Goal: Task Accomplishment & Management: Complete application form

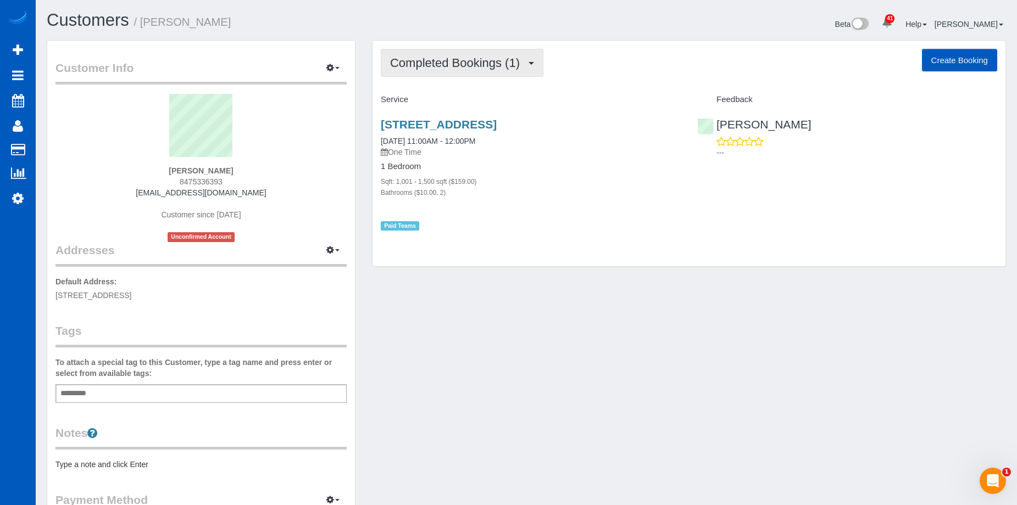
click at [521, 63] on span "Completed Bookings (1)" at bounding box center [457, 63] width 135 height 14
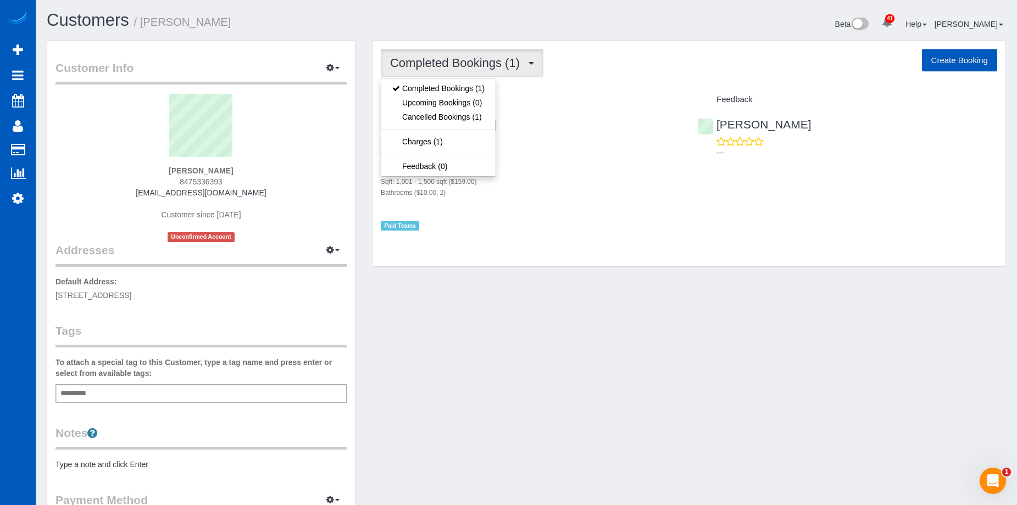
click at [480, 63] on span "Completed Bookings (1)" at bounding box center [457, 63] width 135 height 14
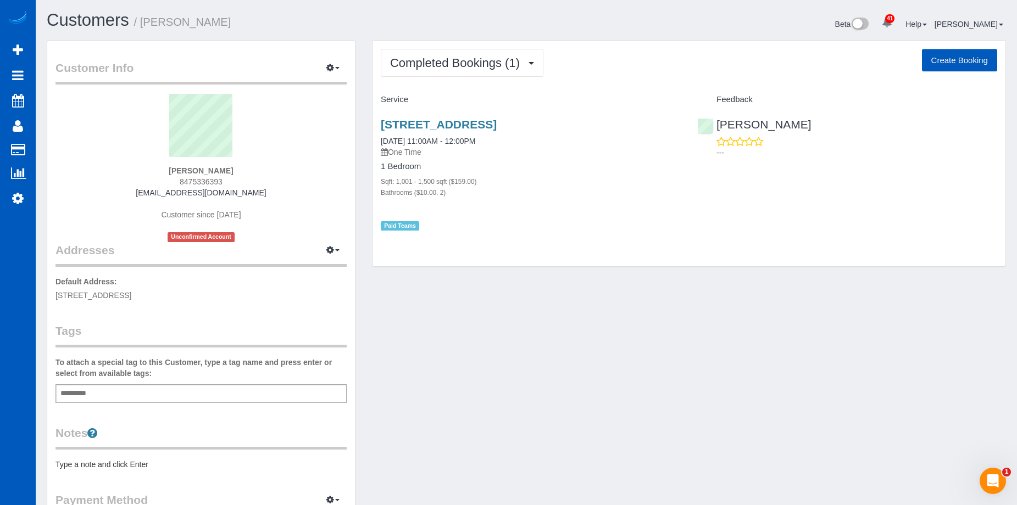
click at [939, 53] on button "Create Booking" at bounding box center [959, 60] width 75 height 23
select select "WA"
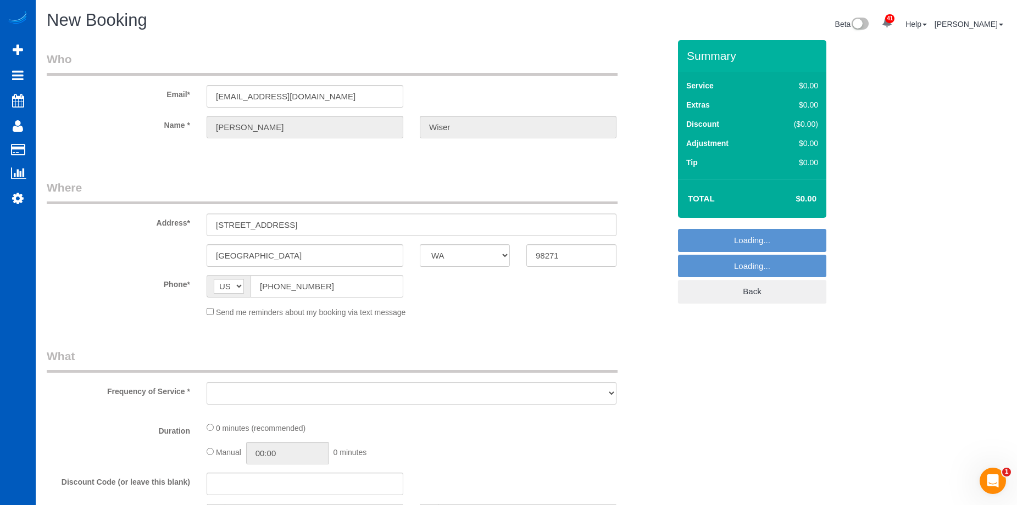
select select "object:13651"
select select "string:fspay-caac8217-fce0-4519-b009-9f582917eb1c"
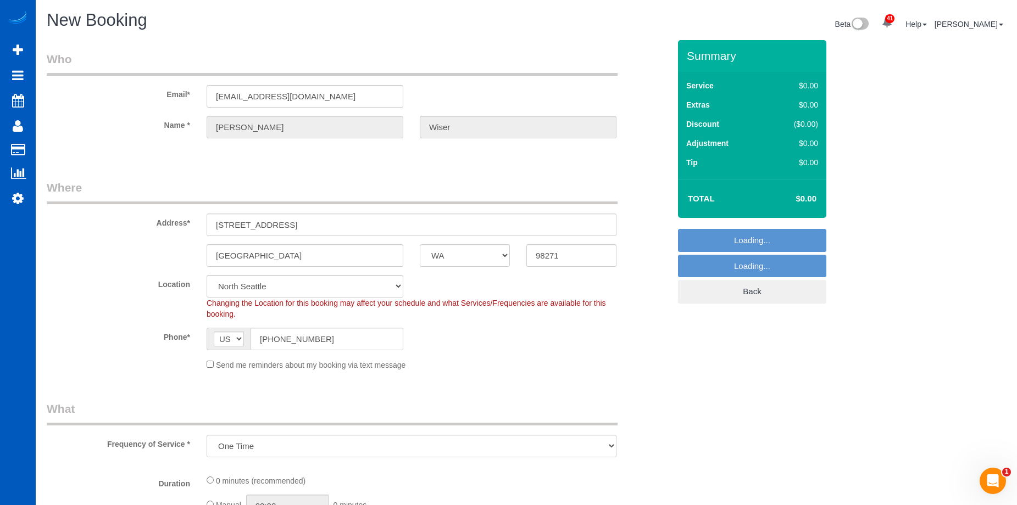
select select "199"
select select "object:14015"
select select "7"
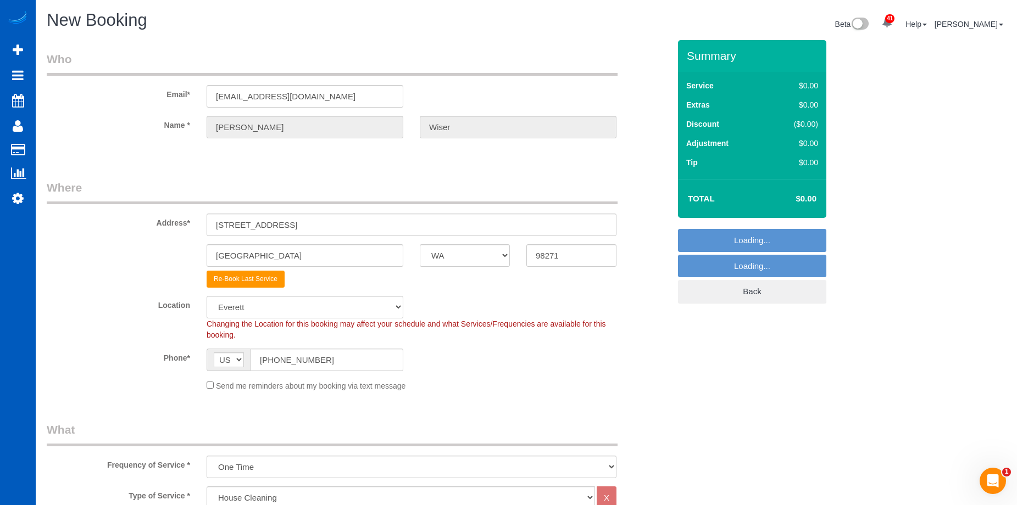
click at [210, 364] on span "AF AL DZ AD AO AI AQ AG AR AM AW AU AT AZ BS BH BD BB BY BE BZ BJ BM BT BO BA B…" at bounding box center [229, 360] width 44 height 23
select select "object:14193"
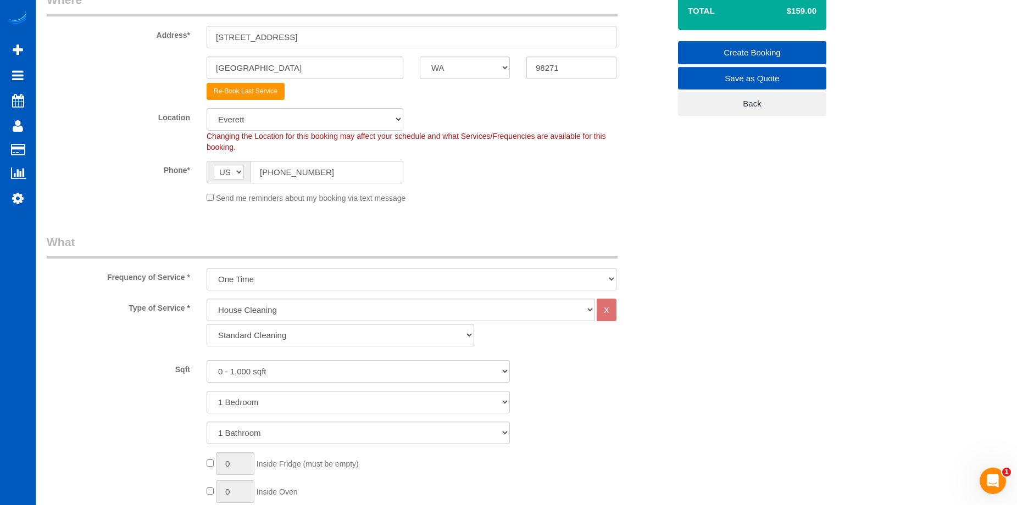
scroll to position [220, 0]
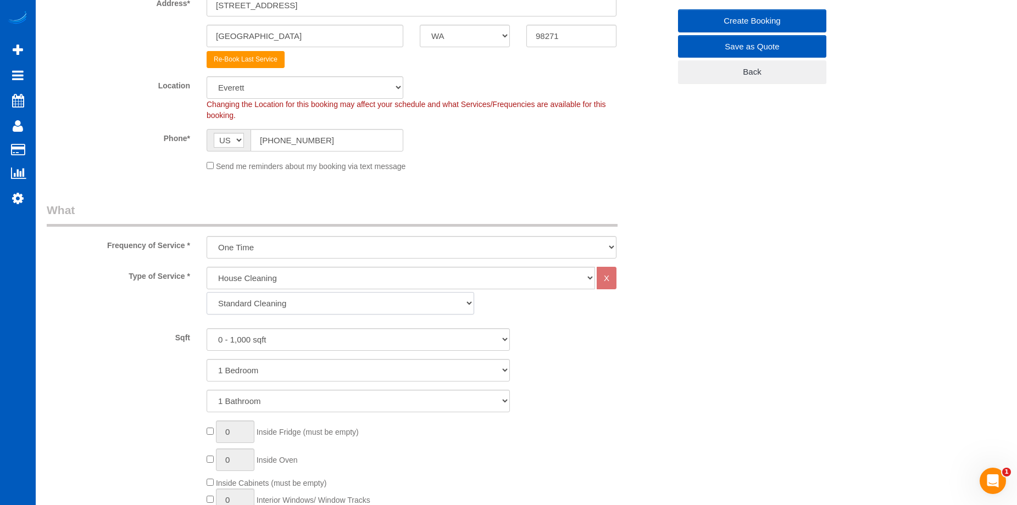
click at [372, 307] on select "Standard Cleaning Deep Cleaning Move In/ Out Cleaning" at bounding box center [340, 303] width 267 height 23
select select "367"
click at [207, 292] on select "Standard Cleaning Deep Cleaning Move In/ Out Cleaning" at bounding box center [340, 303] width 267 height 23
click at [360, 331] on select "0 - 1,000 sqft 1,001 - 1,500 sqft 1,501 - 2,000 sqft 2,001 - 2,500 sqft 2,501 -…" at bounding box center [358, 339] width 303 height 23
select select "1001"
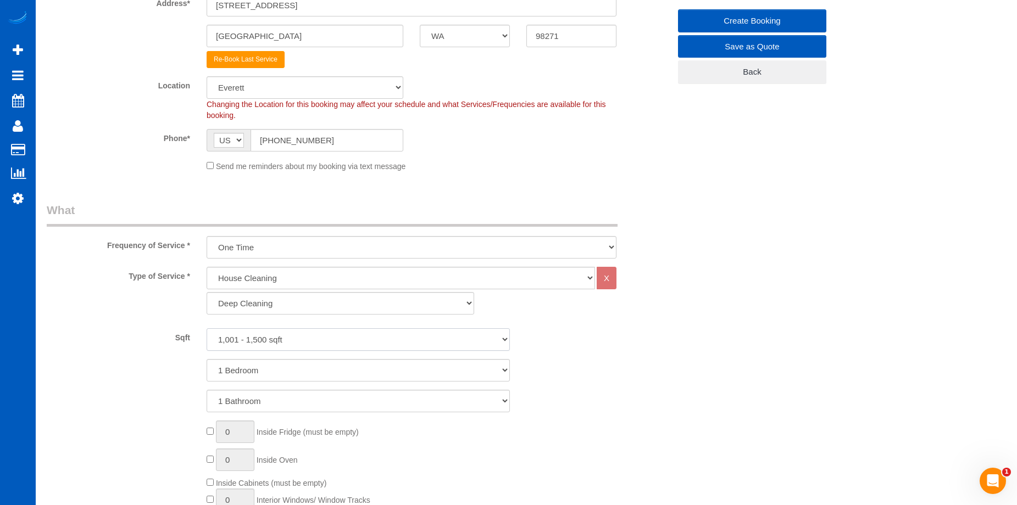
click at [207, 328] on select "0 - 1,000 sqft 1,001 - 1,500 sqft 1,501 - 2,000 sqft 2,001 - 2,500 sqft 2,501 -…" at bounding box center [358, 339] width 303 height 23
click at [338, 368] on select "1 Bedroom 2 Bedrooms 3 Bedrooms 4 Bedrooms 5 Bedrooms 6 Bedrooms 7 Bedrooms" at bounding box center [358, 370] width 303 height 23
select select "3"
click at [207, 359] on select "1 Bedroom 2 Bedrooms 3 Bedrooms 4 Bedrooms 5 Bedrooms 6 Bedrooms 7 Bedrooms" at bounding box center [358, 370] width 303 height 23
click at [339, 393] on select "1 Bathroom 2 Bathrooms 3 Bathrooms 4 Bathrooms 5 Bathrooms 6 Bathrooms 7 Bathro…" at bounding box center [358, 401] width 303 height 23
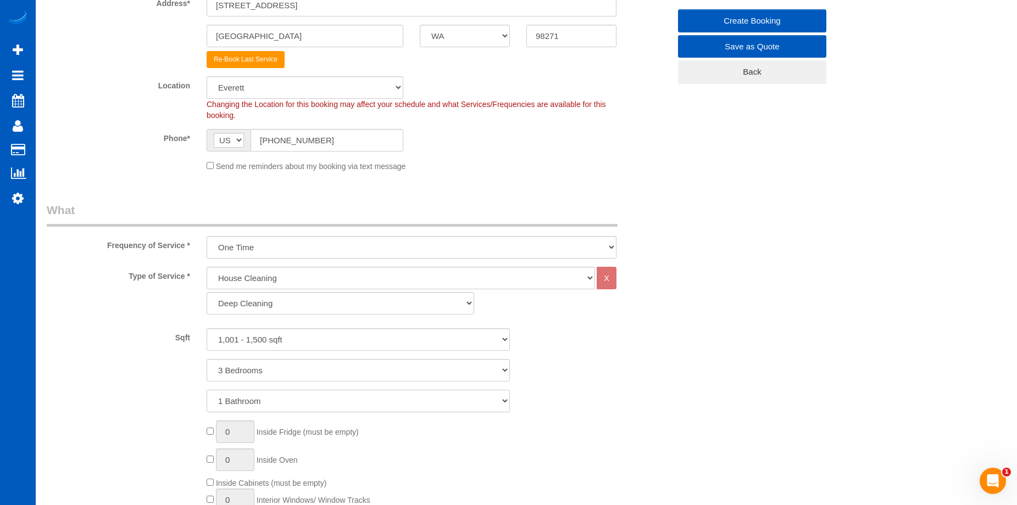
select select "2"
click at [207, 390] on select "1 Bathroom 2 Bathrooms 3 Bathrooms 4 Bathrooms 5 Bathrooms 6 Bathrooms 7 Bathro…" at bounding box center [358, 401] width 303 height 23
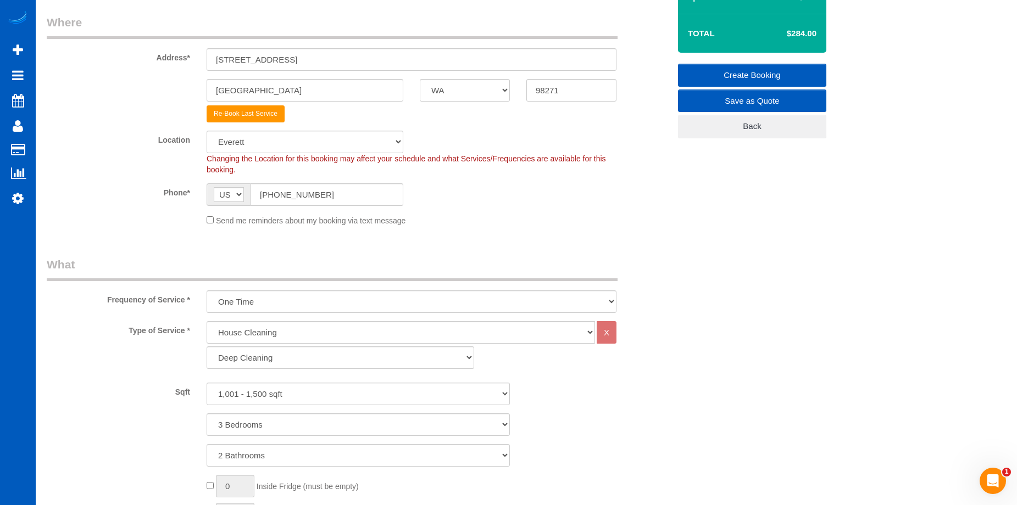
scroll to position [330, 0]
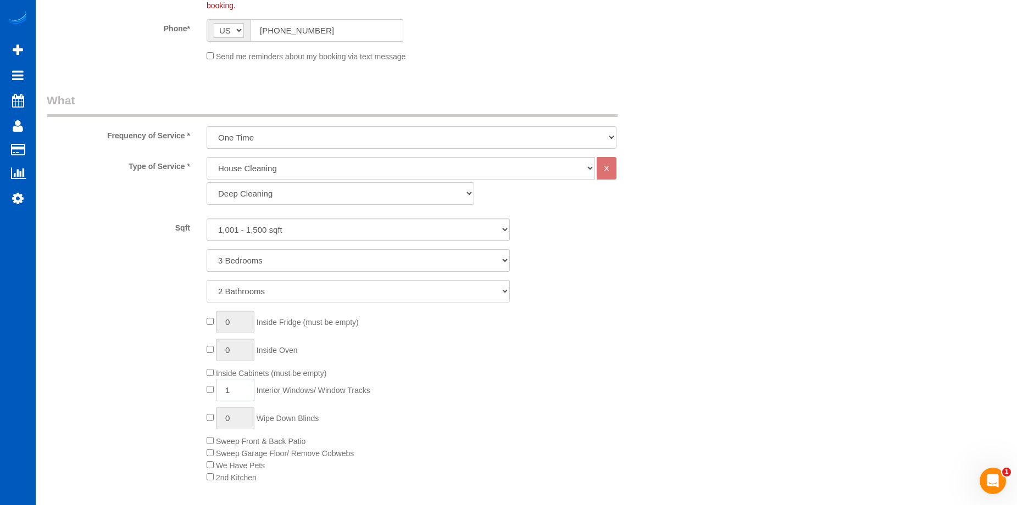
drag, startPoint x: 240, startPoint y: 391, endPoint x: 158, endPoint y: 386, distance: 82.5
click at [158, 386] on div "0 Inside Fridge (must be empty) 0 Inside Oven Inside Cabinets (must be empty) 1…" at bounding box center [357, 397] width 639 height 172
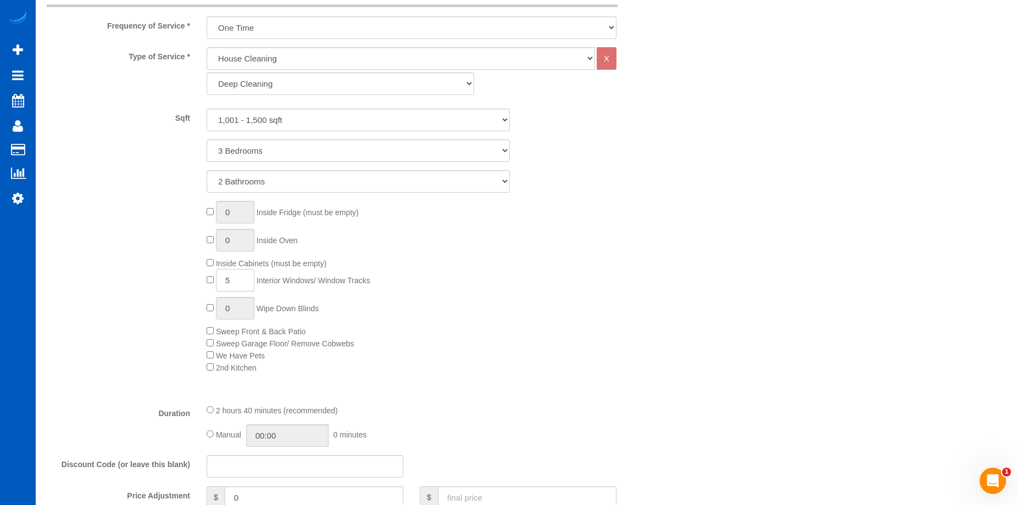
drag, startPoint x: 239, startPoint y: 279, endPoint x: 287, endPoint y: 259, distance: 52.4
click at [188, 280] on div "0 Inside Fridge (must be empty) 0 Inside Oven Inside Cabinets (must be empty) 5…" at bounding box center [357, 287] width 639 height 172
click at [621, 247] on div "0 Inside Fridge (must be empty) 0 Inside Oven Inside Cabinets (must be empty) 4…" at bounding box center [438, 287] width 480 height 172
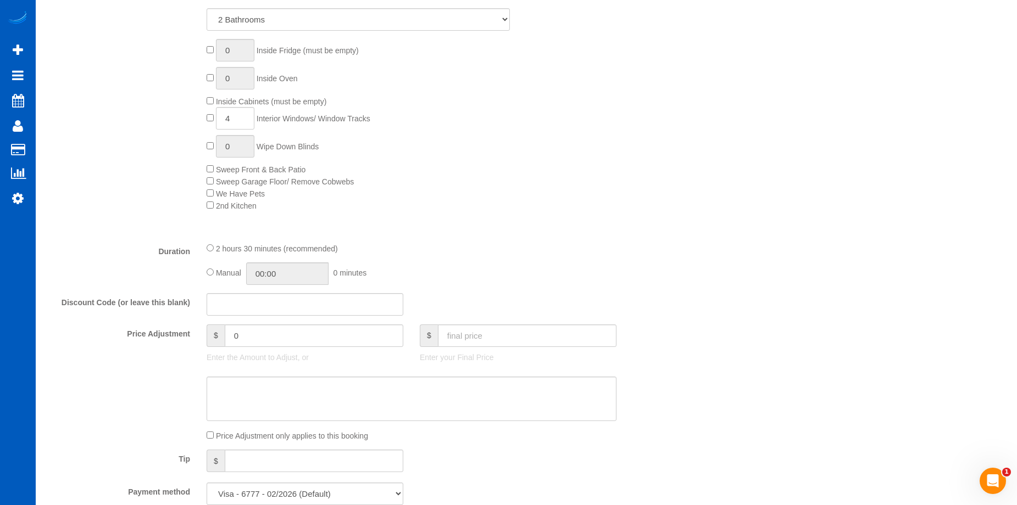
scroll to position [604, 0]
drag, startPoint x: 235, startPoint y: 113, endPoint x: 220, endPoint y: 118, distance: 15.8
click at [220, 118] on input "4" at bounding box center [235, 115] width 38 height 23
type input "3"
click at [483, 129] on div "0 Inside Fridge (must be empty) 0 Inside Oven Inside Cabinets (must be empty) 3…" at bounding box center [438, 122] width 480 height 172
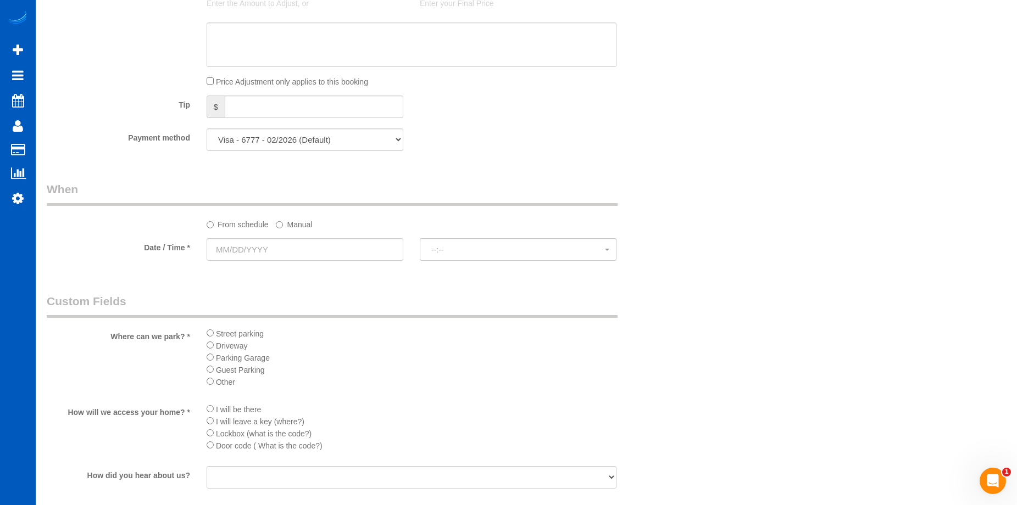
scroll to position [1099, 0]
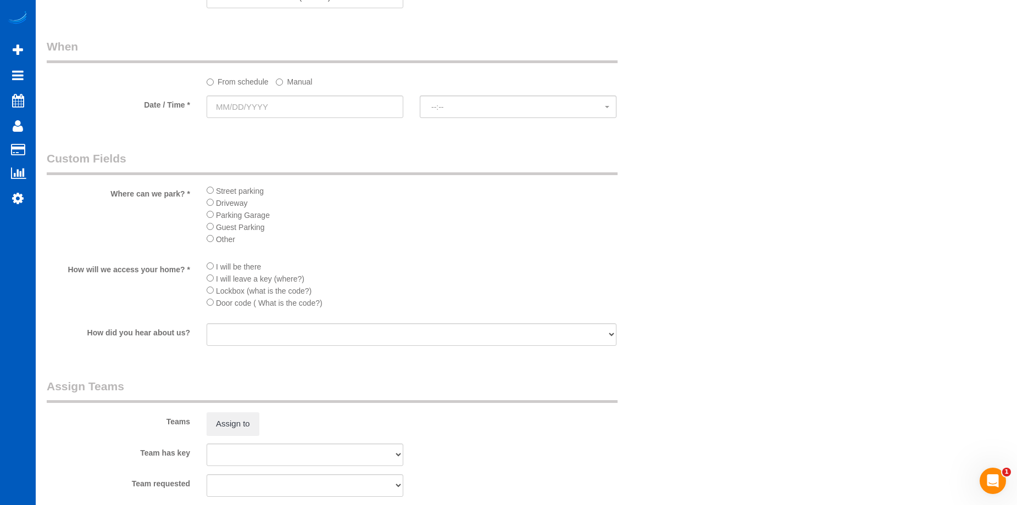
click at [360, 92] on sui-booking-spot "From schedule Manual Date / Time * --:-- --:--" at bounding box center [358, 79] width 623 height 82
click at [350, 106] on input "text" at bounding box center [305, 107] width 197 height 23
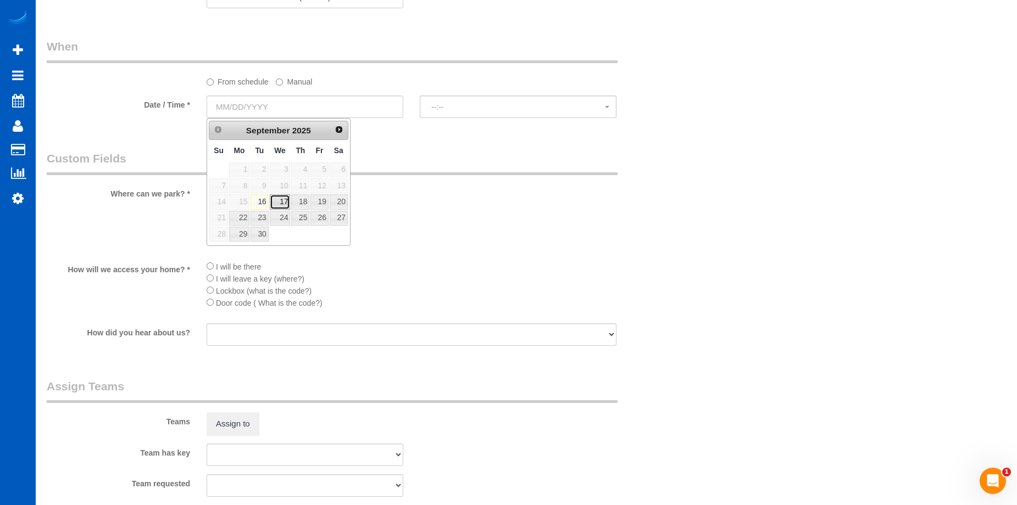
click at [285, 200] on link "17" at bounding box center [280, 201] width 21 height 15
type input "09/17/2025"
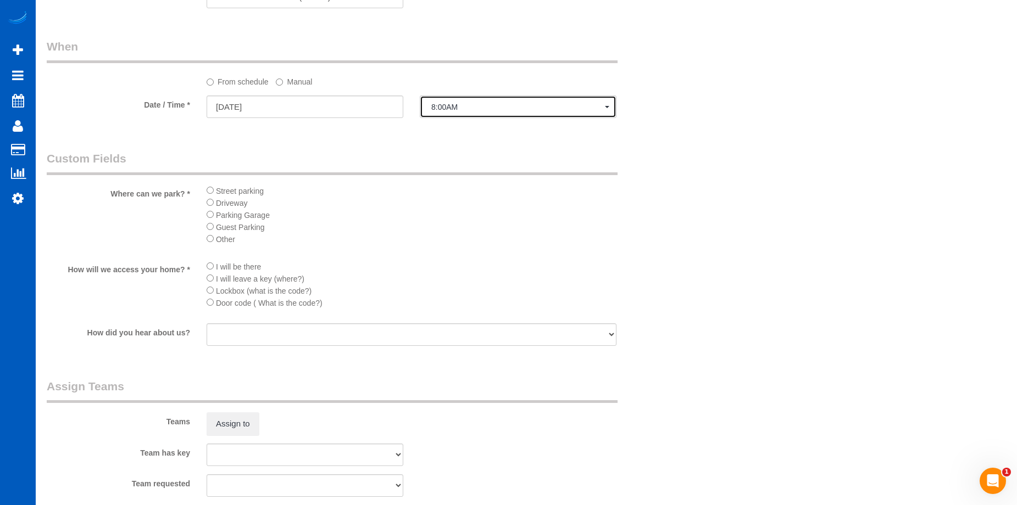
click at [443, 104] on span "8:00AM" at bounding box center [518, 107] width 174 height 9
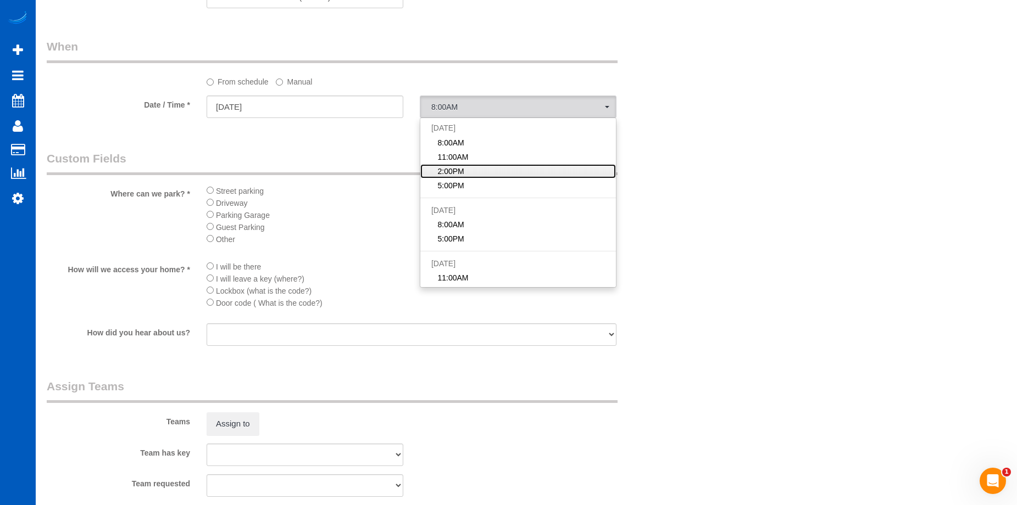
click at [460, 170] on span "2:00PM" at bounding box center [450, 171] width 26 height 11
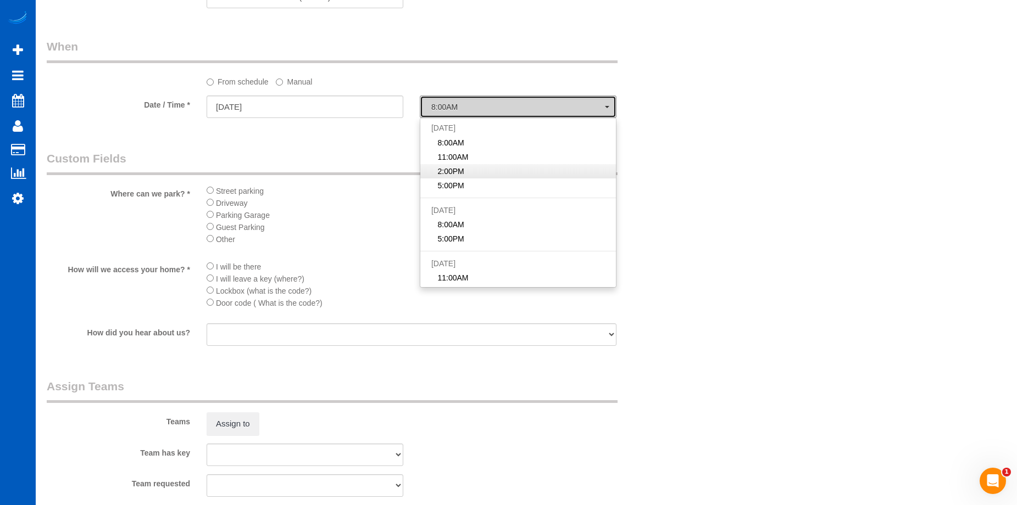
select select "spot35"
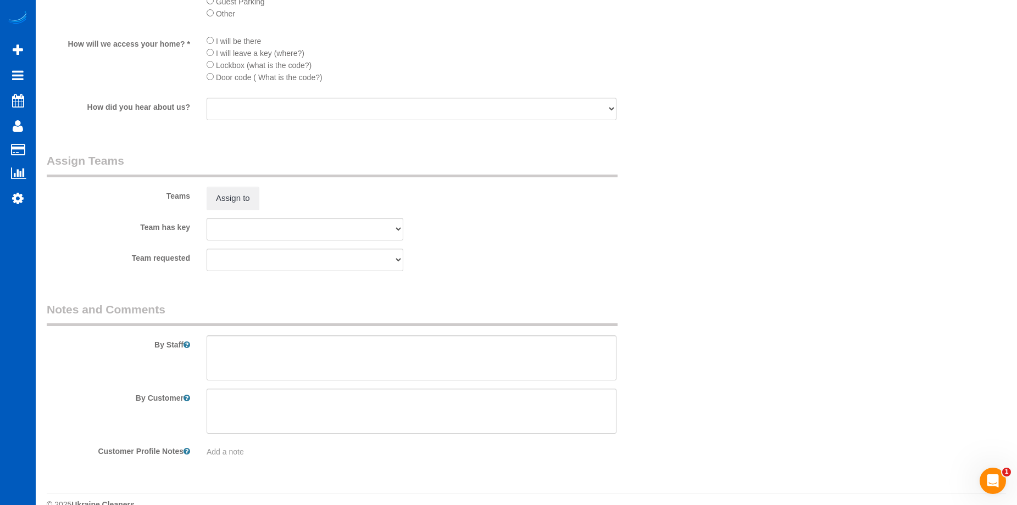
scroll to position [1345, 0]
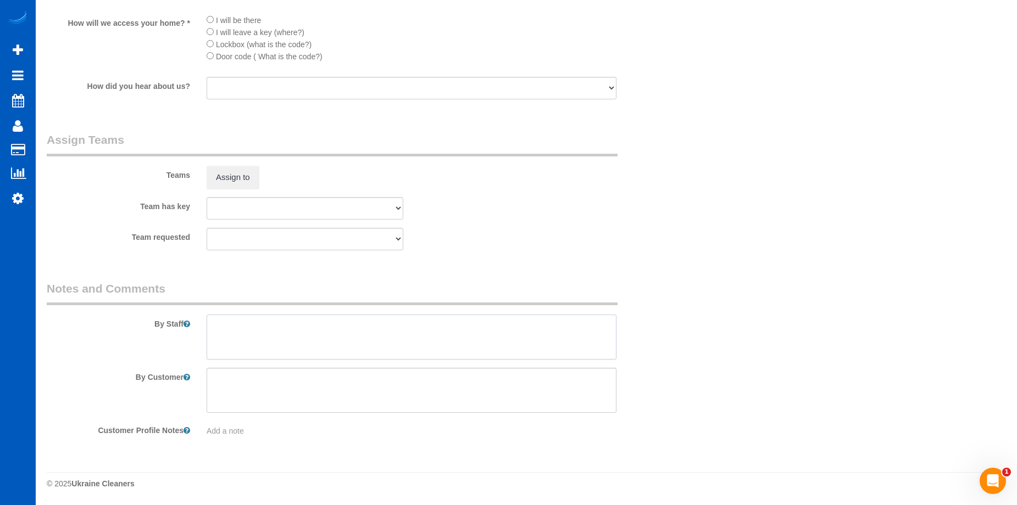
click at [362, 326] on textarea at bounding box center [412, 337] width 410 height 45
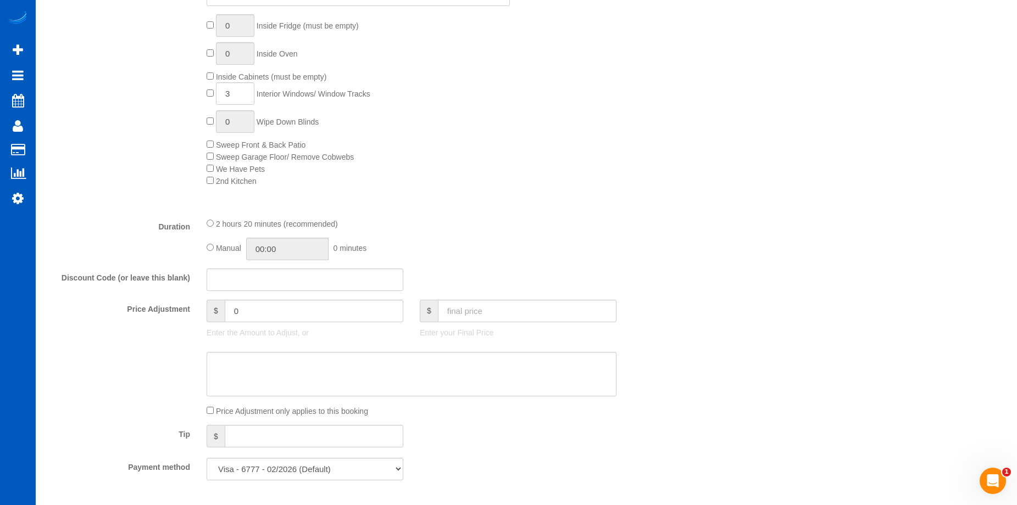
scroll to position [686, 0]
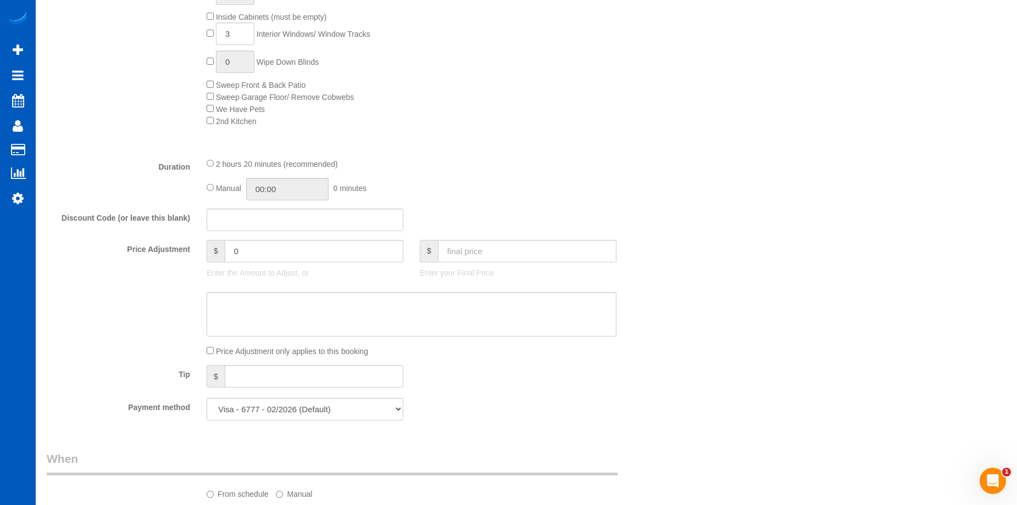
type textarea "Booked by Aaron. Let Anna know how many windows."
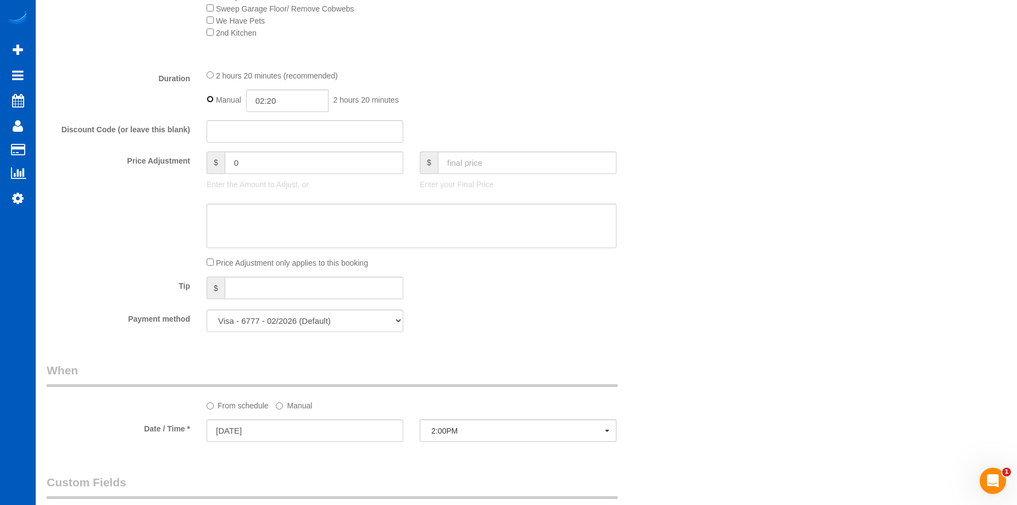
scroll to position [851, 0]
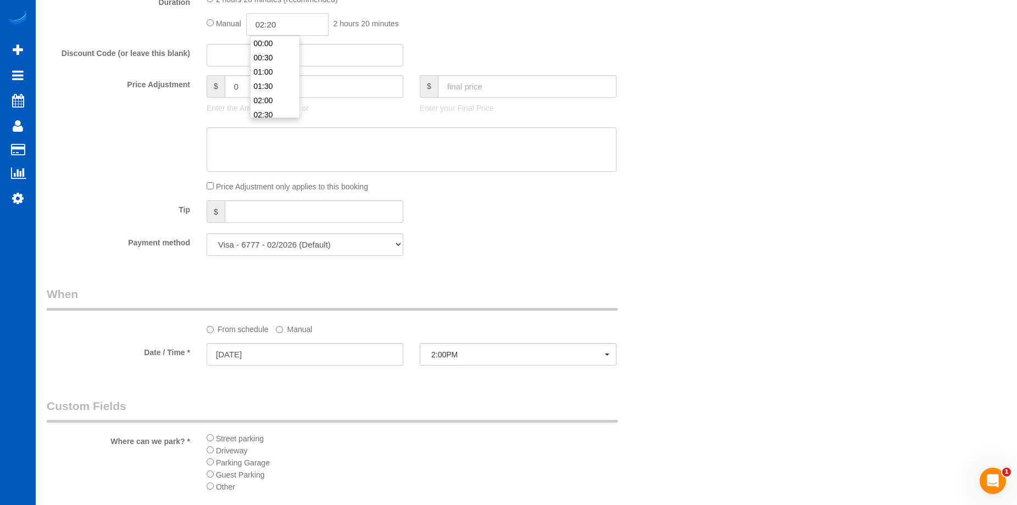
click at [302, 28] on input "02:20" at bounding box center [287, 24] width 82 height 23
type input "03:30"
click at [266, 86] on li "03:30" at bounding box center [274, 88] width 49 height 14
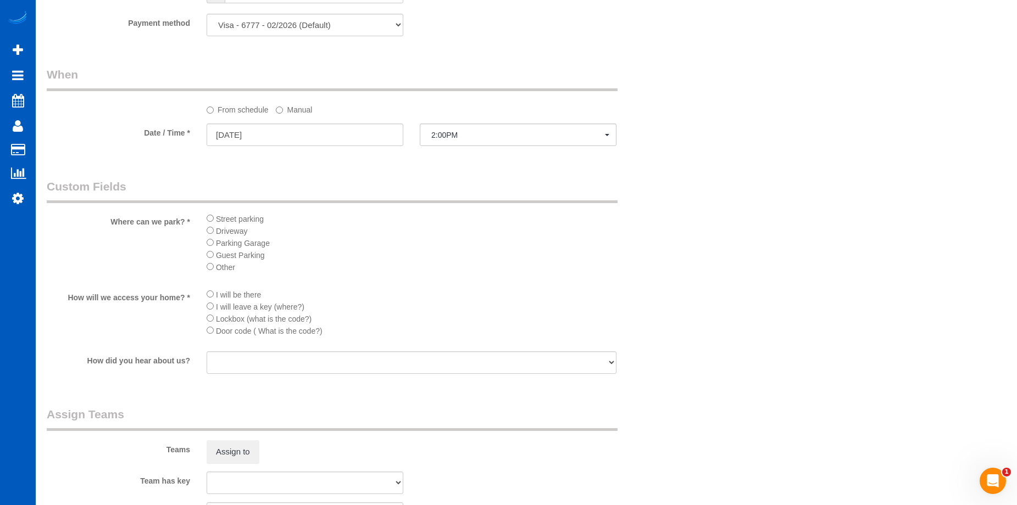
select select "spot49"
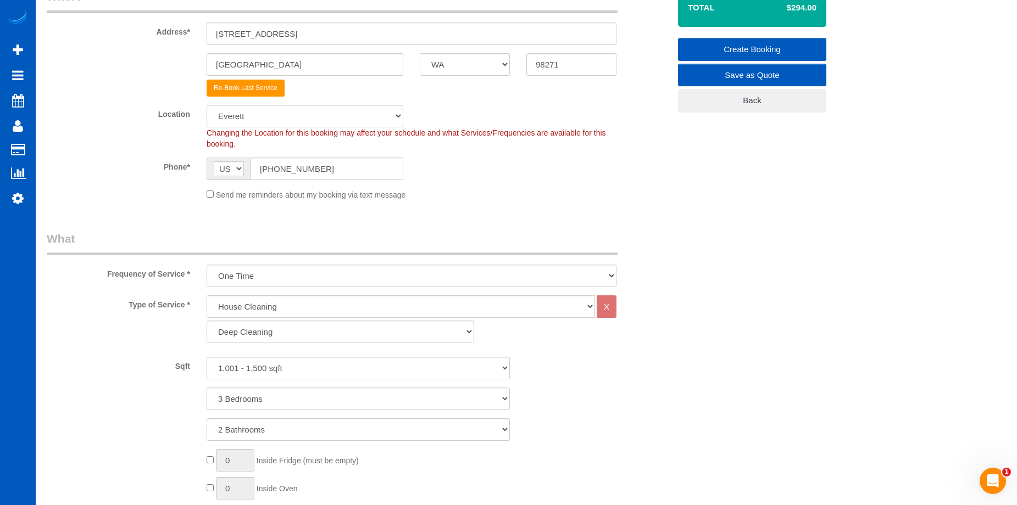
scroll to position [82, 0]
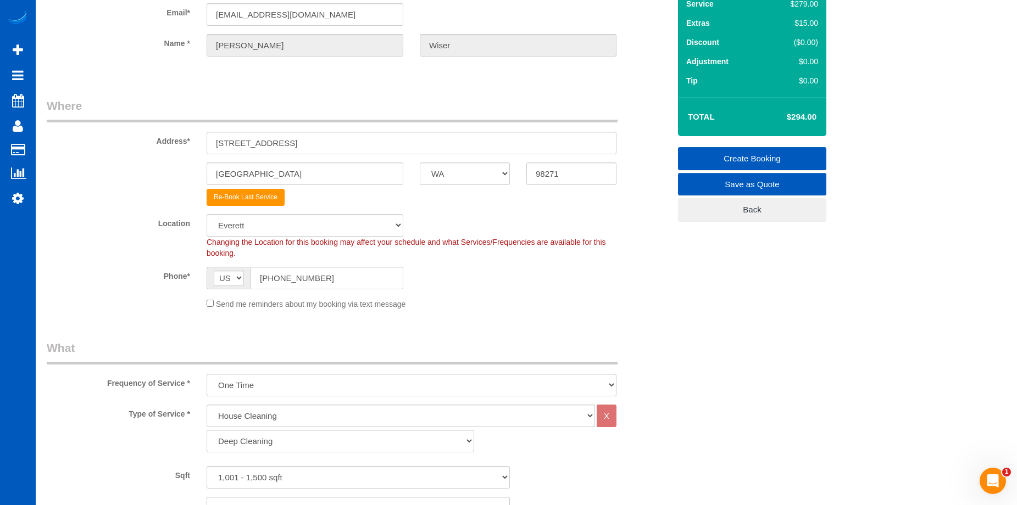
click at [716, 153] on link "Create Booking" at bounding box center [752, 158] width 148 height 23
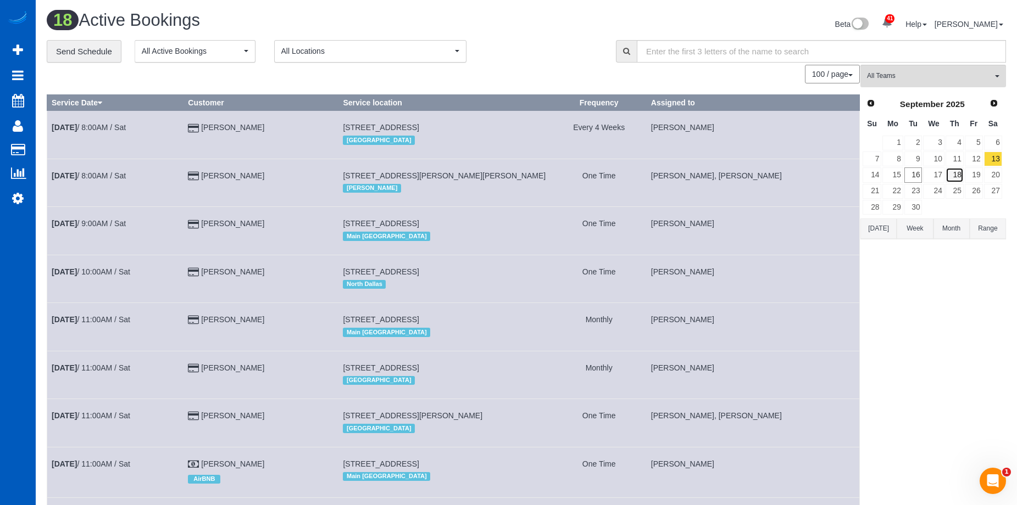
click at [945, 174] on link "18" at bounding box center [954, 175] width 18 height 15
click at [938, 174] on link "17" at bounding box center [933, 175] width 21 height 15
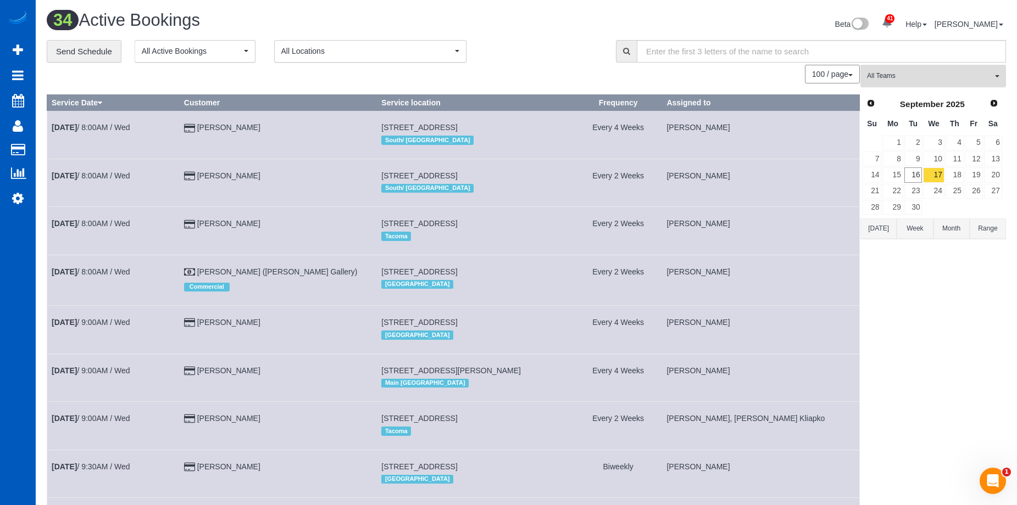
click at [935, 74] on span "All Teams" at bounding box center [929, 75] width 125 height 9
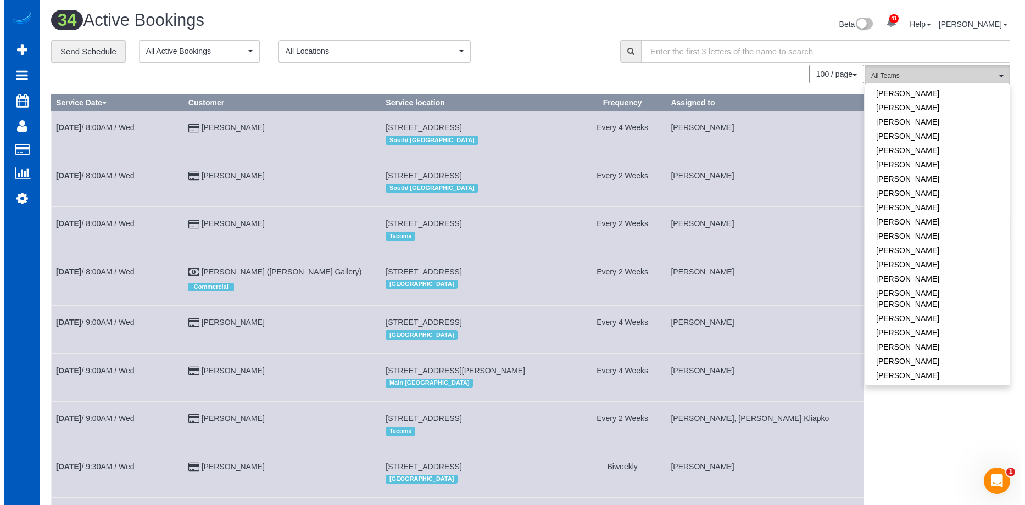
scroll to position [330, 0]
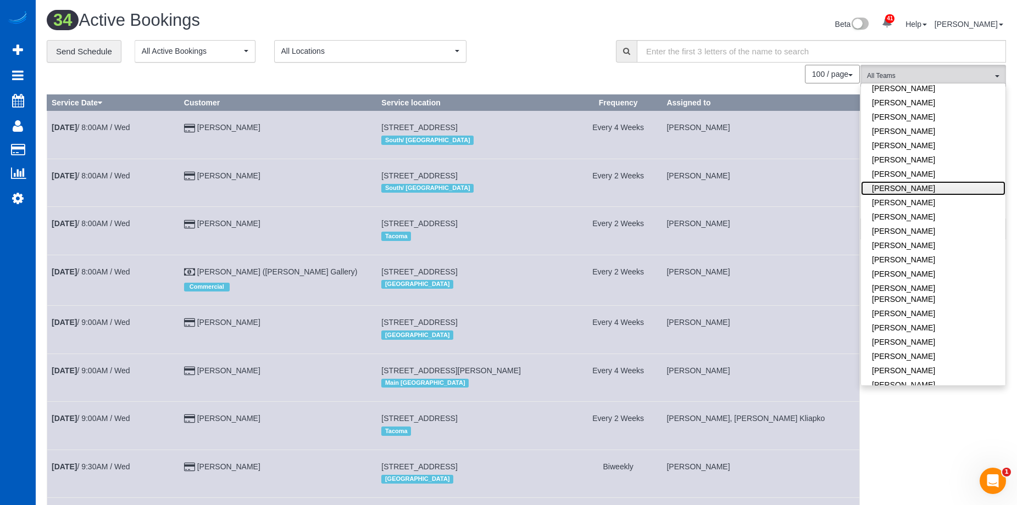
click at [953, 183] on link "Liudmyla Krevska" at bounding box center [933, 188] width 144 height 14
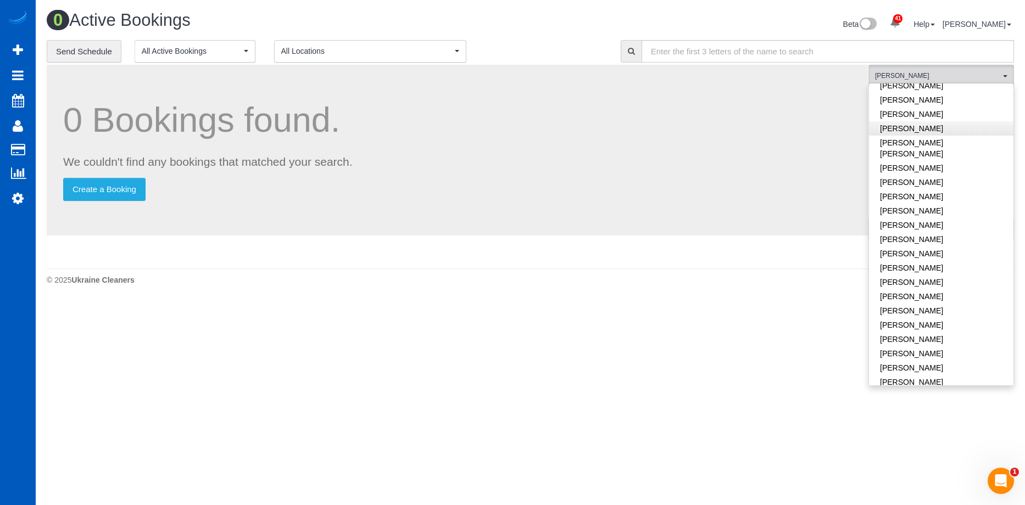
scroll to position [494, 0]
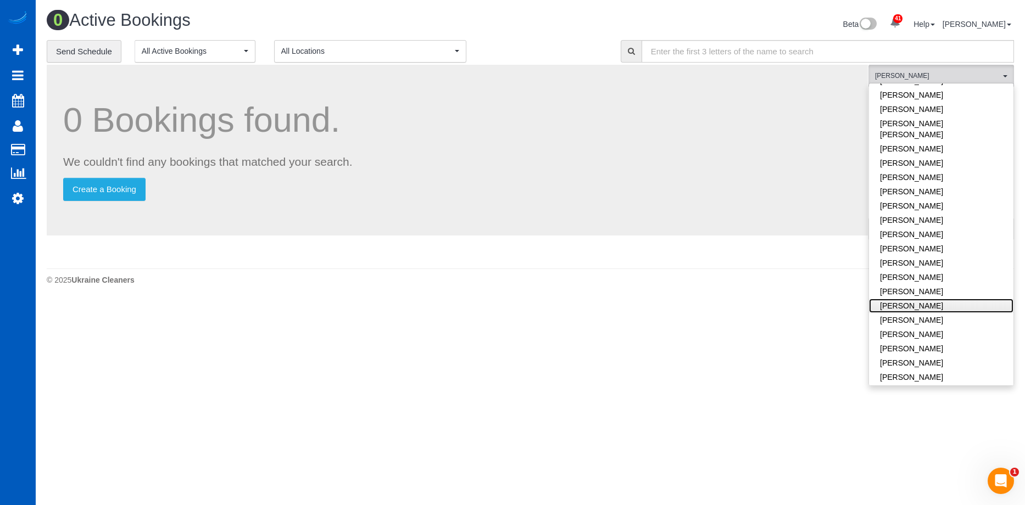
click at [960, 299] on link "Olena Stratonova" at bounding box center [941, 306] width 144 height 14
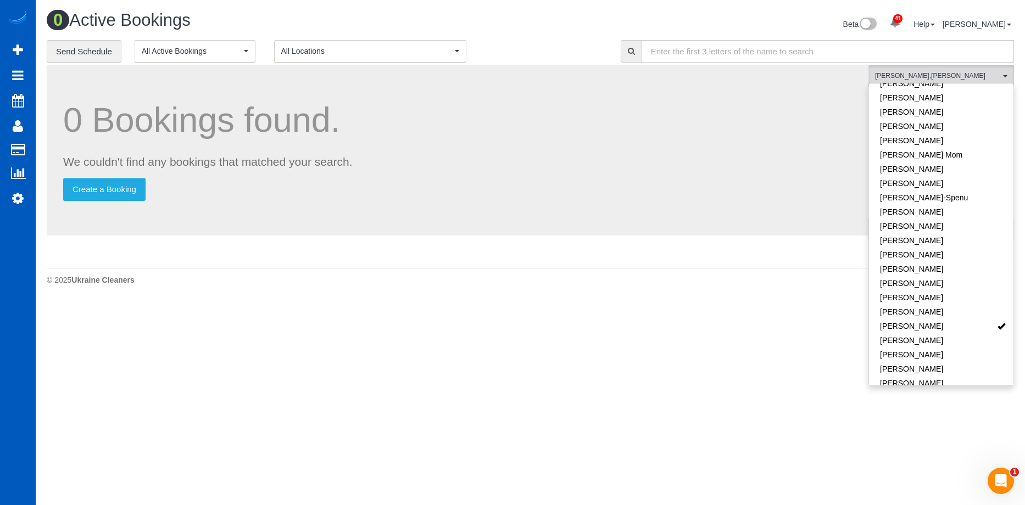
scroll to position [110, 0]
click at [930, 77] on span "Liudmyla Krevska , Olena Stratonova" at bounding box center [937, 75] width 125 height 9
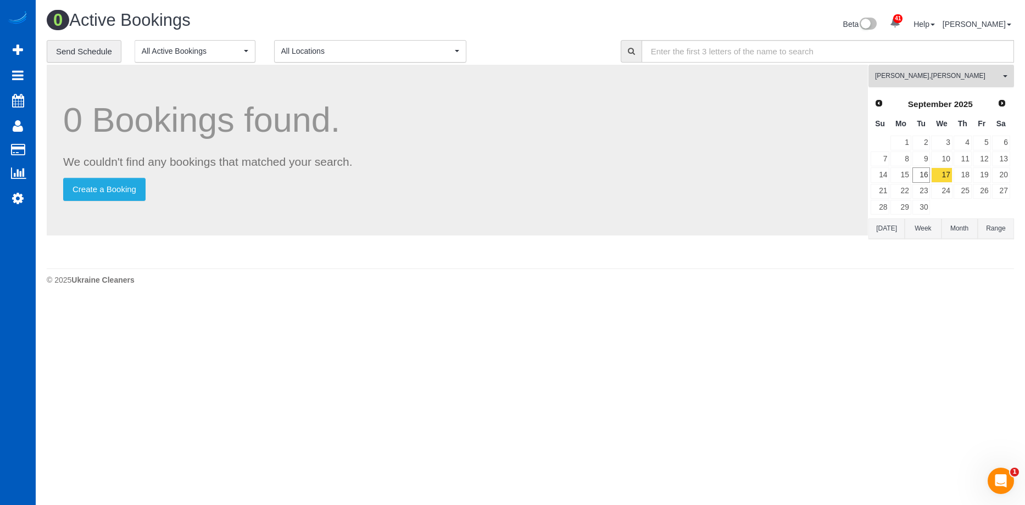
click at [956, 79] on span "Liudmyla Krevska , Olena Stratonova" at bounding box center [937, 75] width 125 height 9
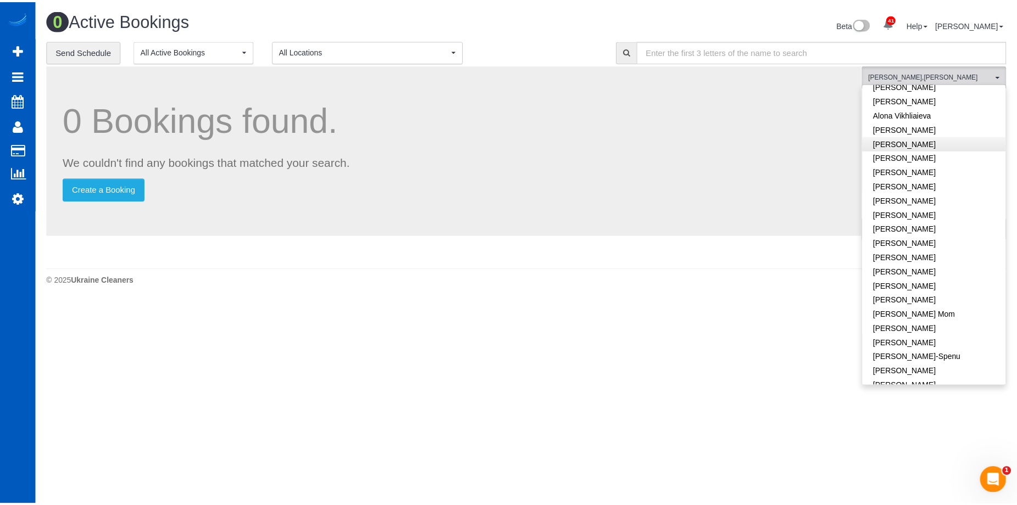
scroll to position [0, 0]
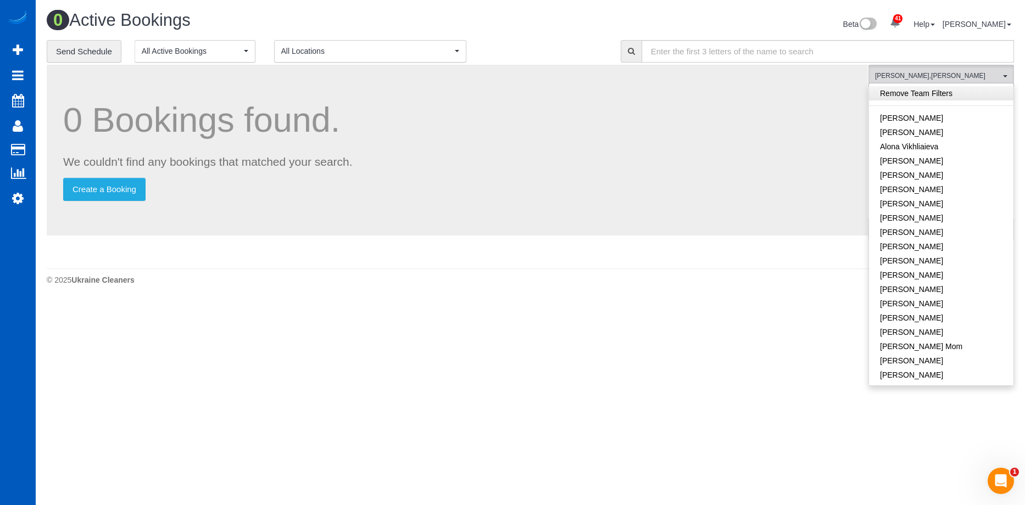
click at [951, 98] on link "Remove Team Filters" at bounding box center [941, 93] width 144 height 14
click at [579, 36] on div "Beta 41 Your Notifications You have 0 alerts × You have 1 to charge for 09/13/2…" at bounding box center [777, 25] width 492 height 29
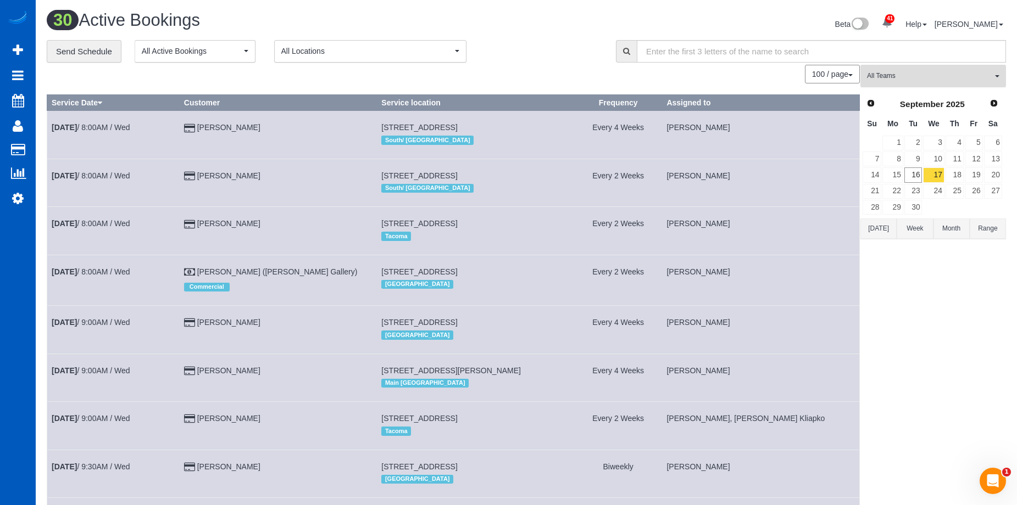
click at [917, 66] on button "All Teams" at bounding box center [933, 76] width 146 height 23
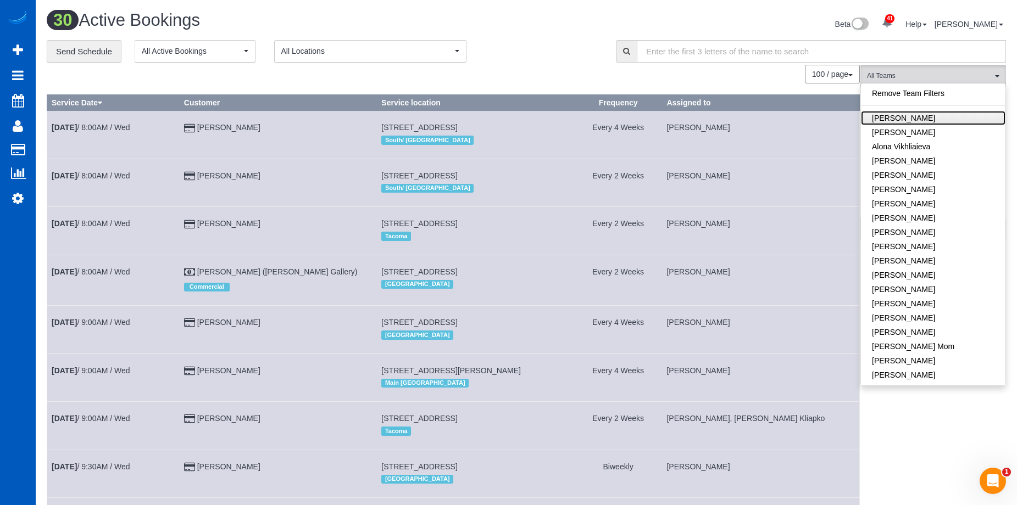
click at [935, 115] on link "Alina Kruchok" at bounding box center [933, 118] width 144 height 14
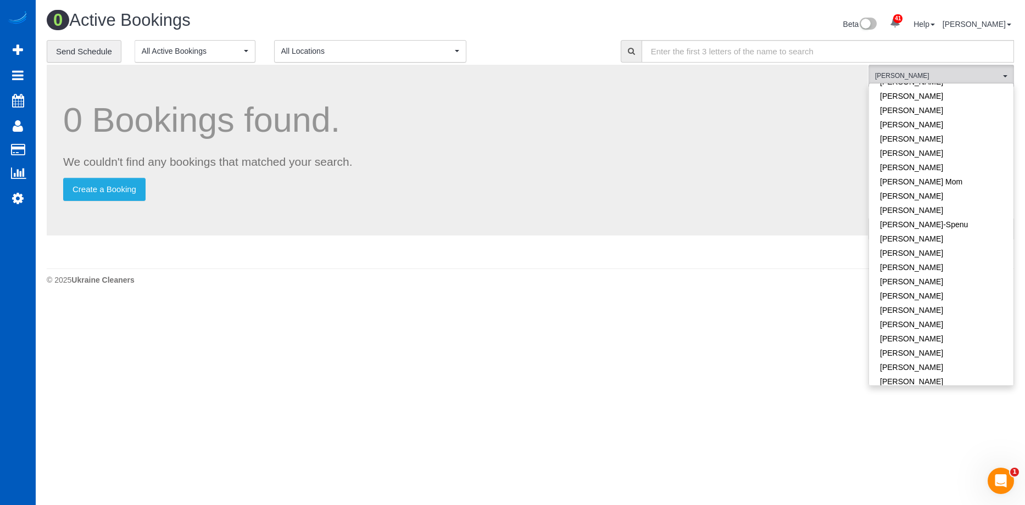
scroll to position [110, 0]
click at [966, 152] on link "Dominika Markovets" at bounding box center [941, 151] width 144 height 14
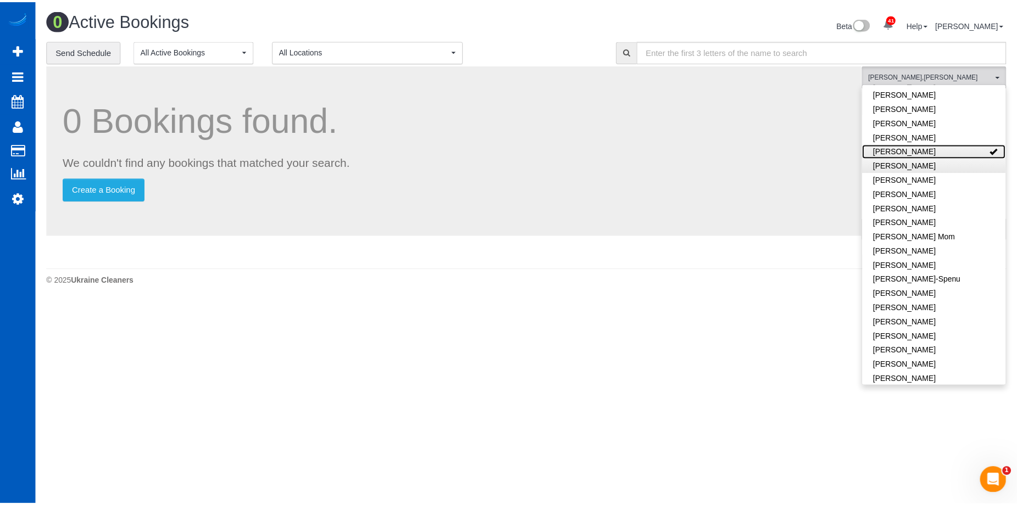
scroll to position [0, 0]
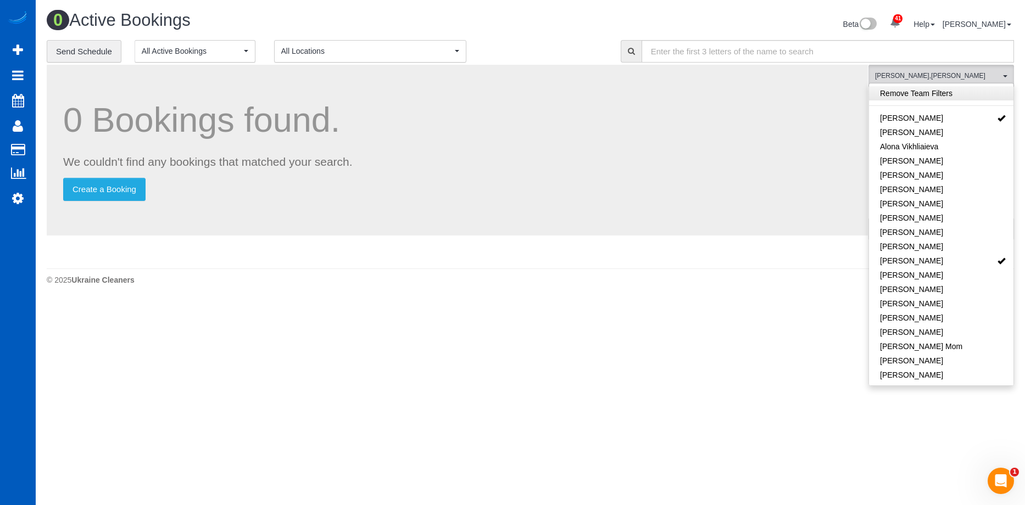
click at [967, 91] on link "Remove Team Filters" at bounding box center [941, 93] width 144 height 14
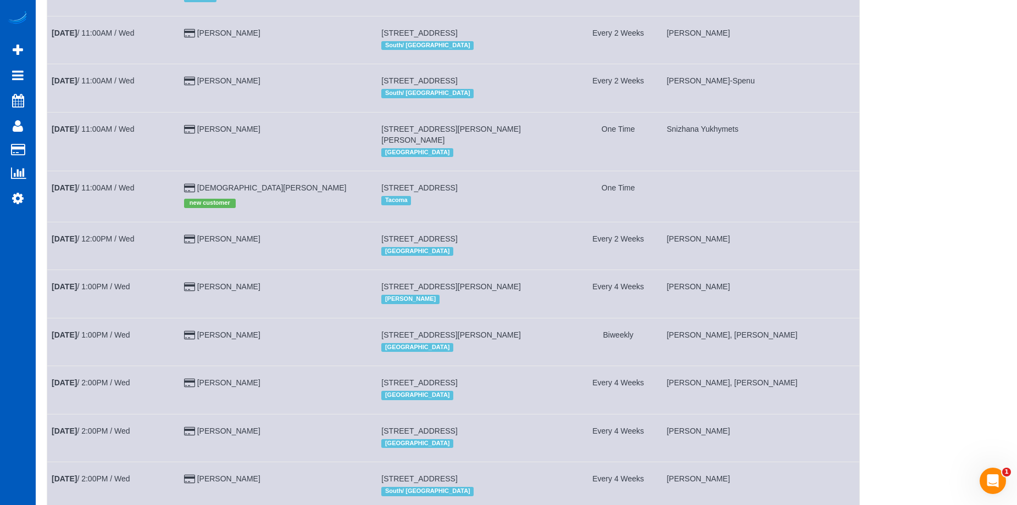
click at [919, 212] on div "All Teams Remove Team Filters Alina Kruchok Alona Tarasiuk Alona Vikhliaieva An…" at bounding box center [933, 20] width 146 height 1559
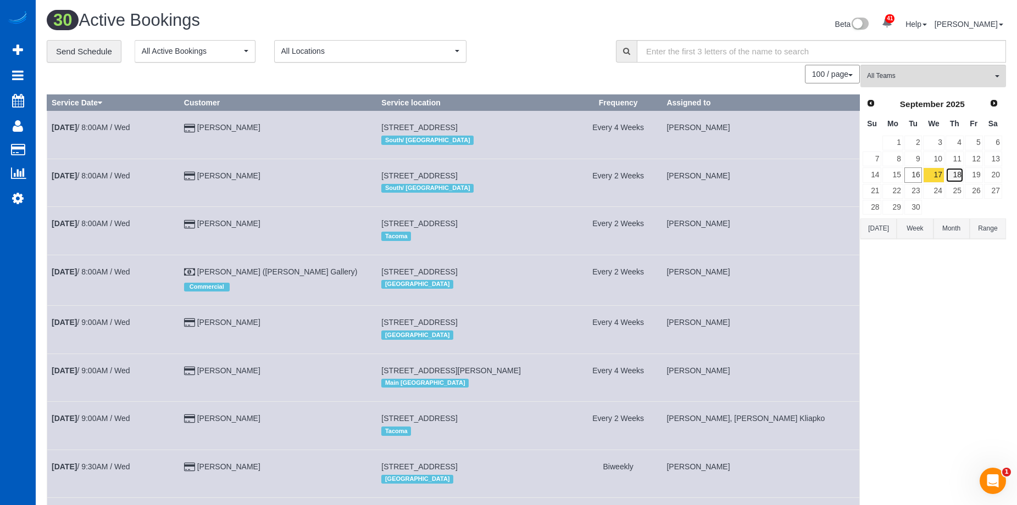
click at [955, 178] on link "18" at bounding box center [954, 175] width 18 height 15
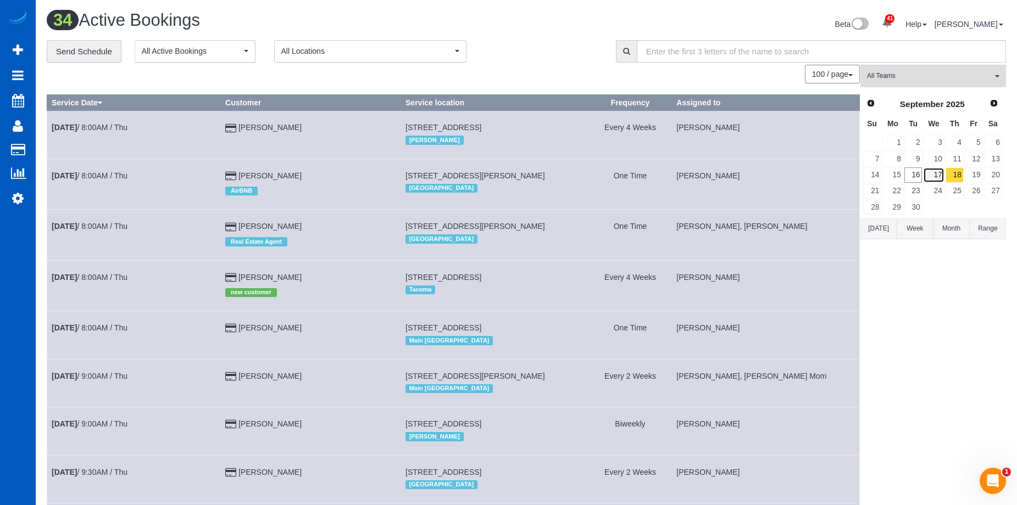
click at [936, 175] on link "17" at bounding box center [933, 175] width 21 height 15
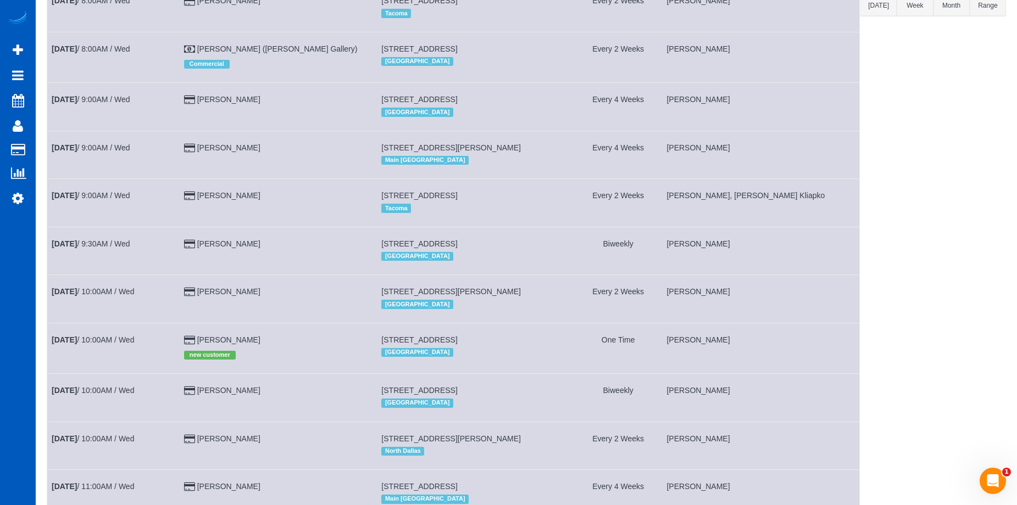
scroll to position [3, 0]
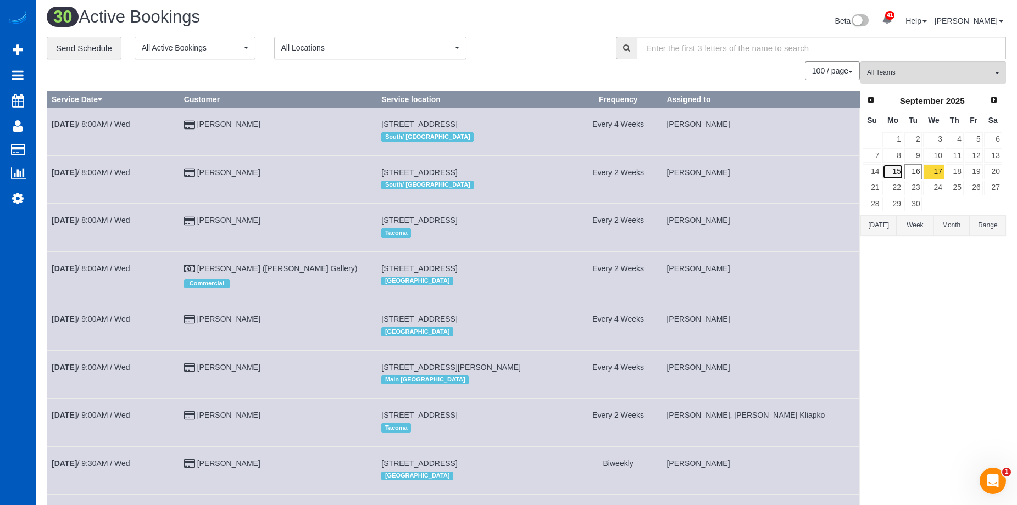
click at [895, 170] on link "15" at bounding box center [892, 171] width 20 height 15
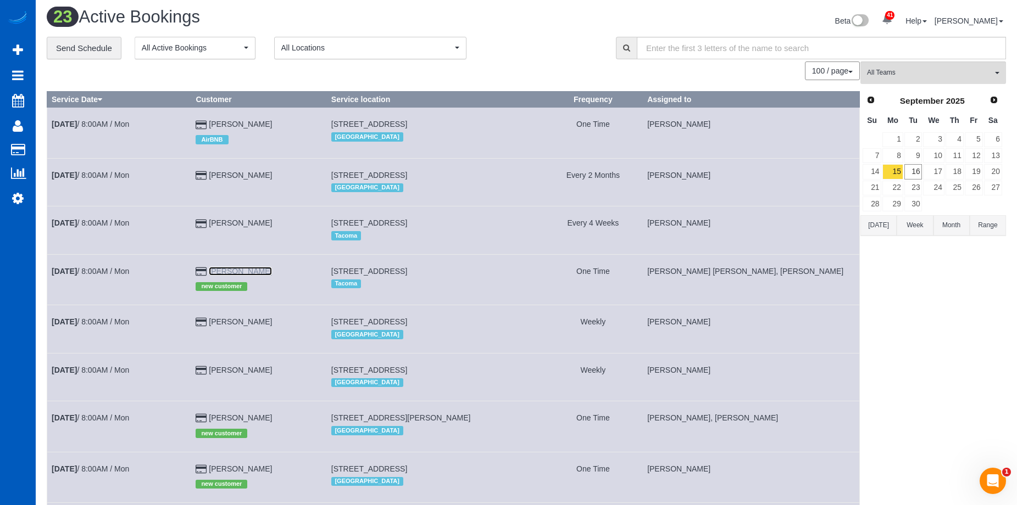
drag, startPoint x: 219, startPoint y: 270, endPoint x: 279, endPoint y: 271, distance: 60.4
copy link "Caroline Lahman"
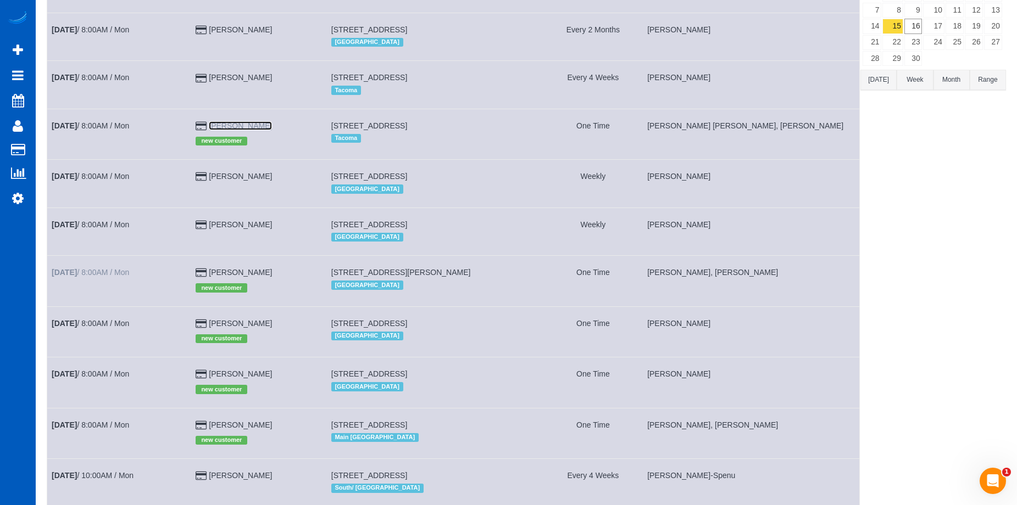
scroll to position [168, 0]
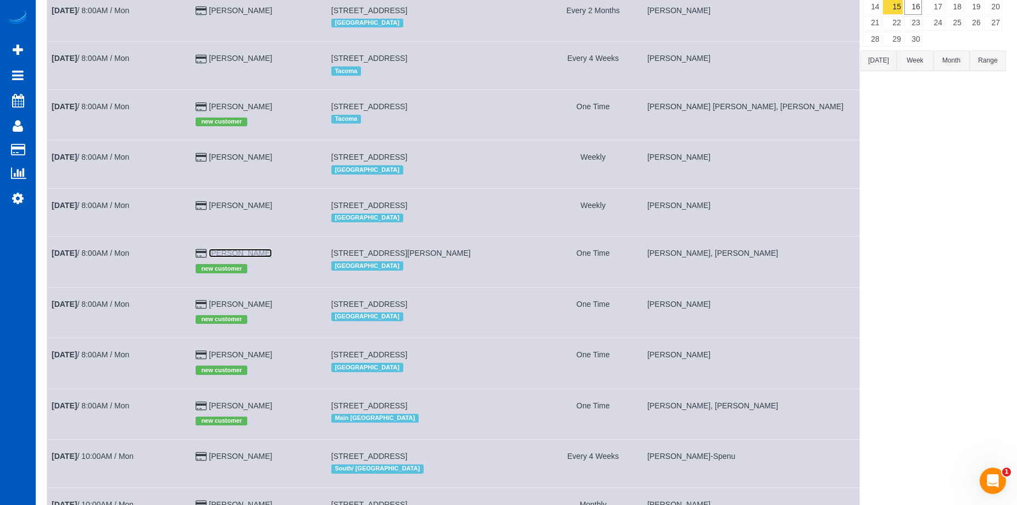
drag, startPoint x: 220, startPoint y: 253, endPoint x: 276, endPoint y: 255, distance: 56.1
copy link "Tonya Ronstadt"
drag, startPoint x: 218, startPoint y: 303, endPoint x: 276, endPoint y: 304, distance: 57.7
copy link "Aakanksha Jain"
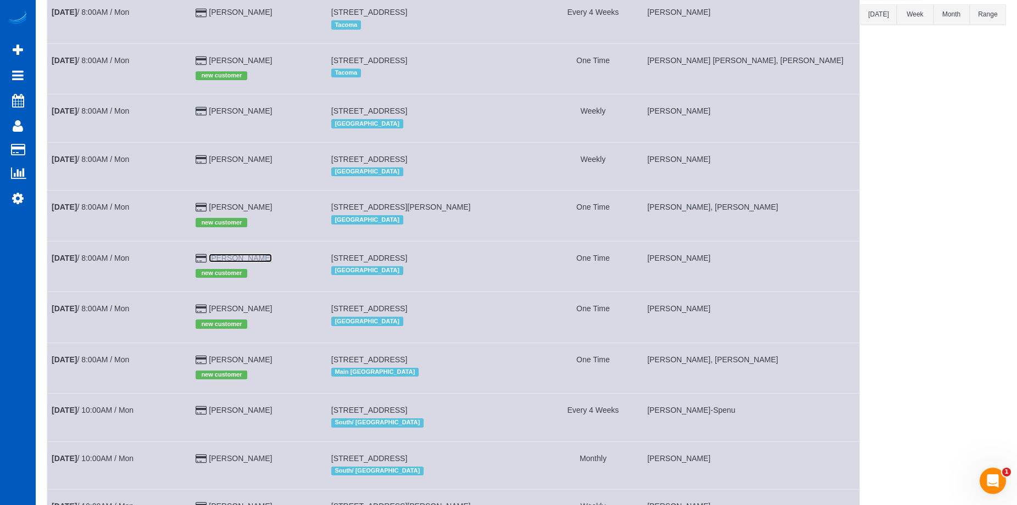
scroll to position [278, 0]
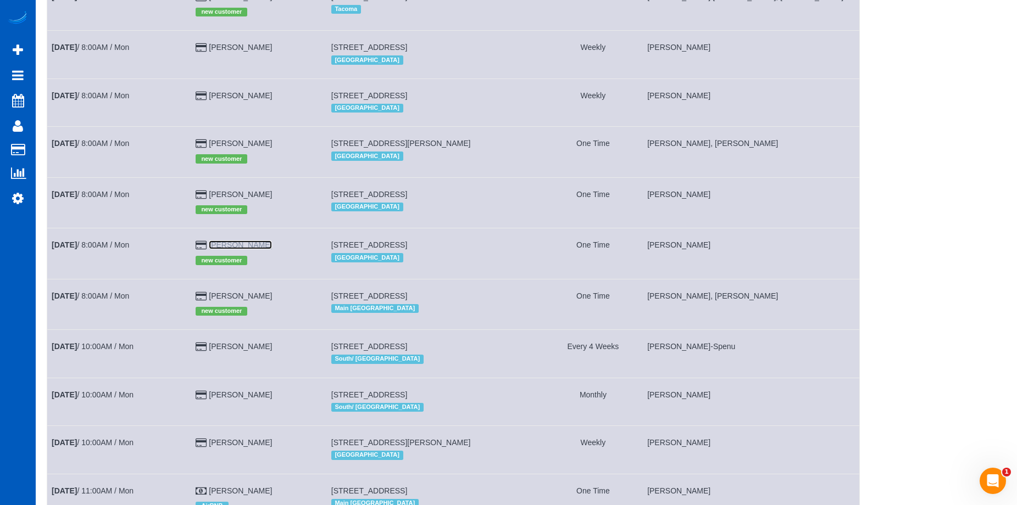
drag, startPoint x: 218, startPoint y: 246, endPoint x: 286, endPoint y: 247, distance: 67.6
copy link "Jennifer Southwick"
drag, startPoint x: 220, startPoint y: 294, endPoint x: 270, endPoint y: 299, distance: 50.3
copy link "Shauna Capps"
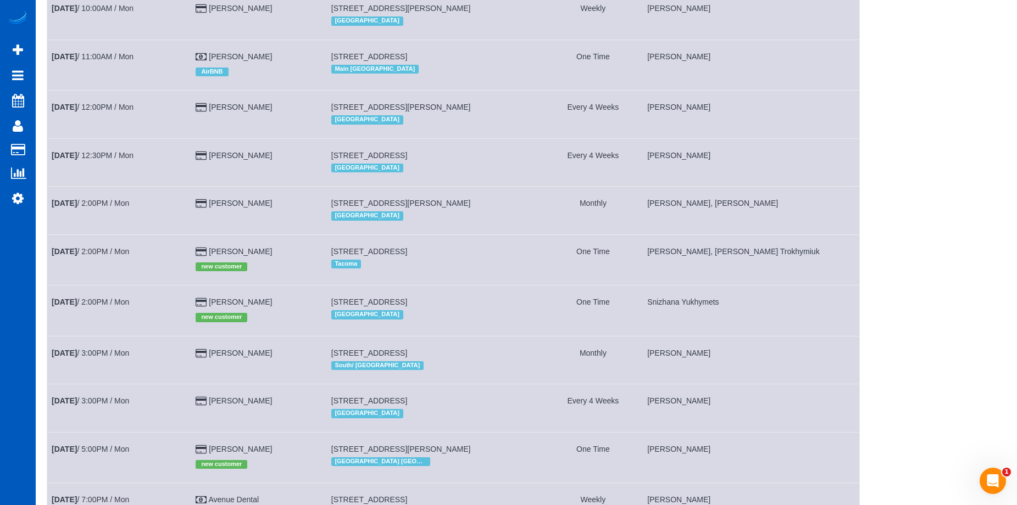
scroll to position [772, 0]
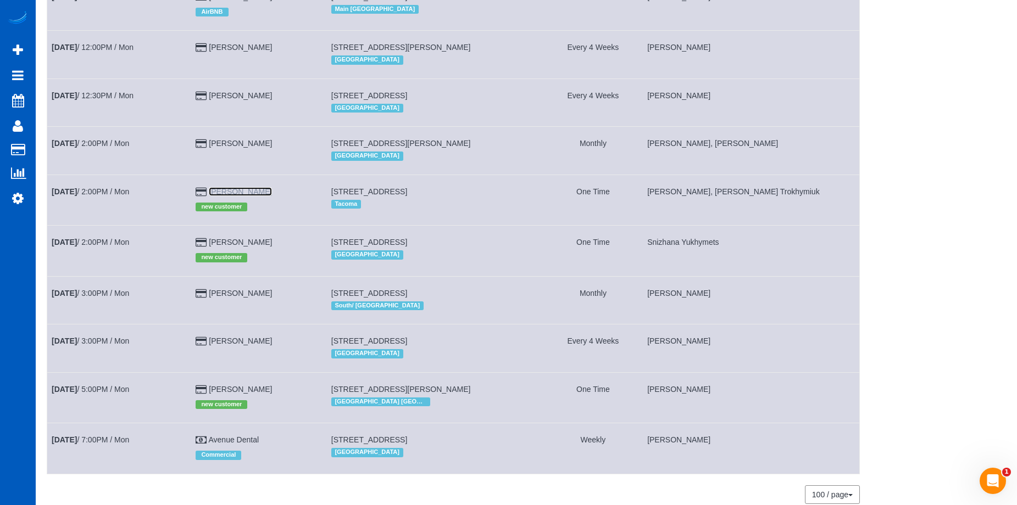
drag, startPoint x: 219, startPoint y: 188, endPoint x: 287, endPoint y: 190, distance: 68.1
copy link "Jeff Daily"
drag, startPoint x: 219, startPoint y: 243, endPoint x: 279, endPoint y: 244, distance: 60.4
copy link "Amanda Foster"
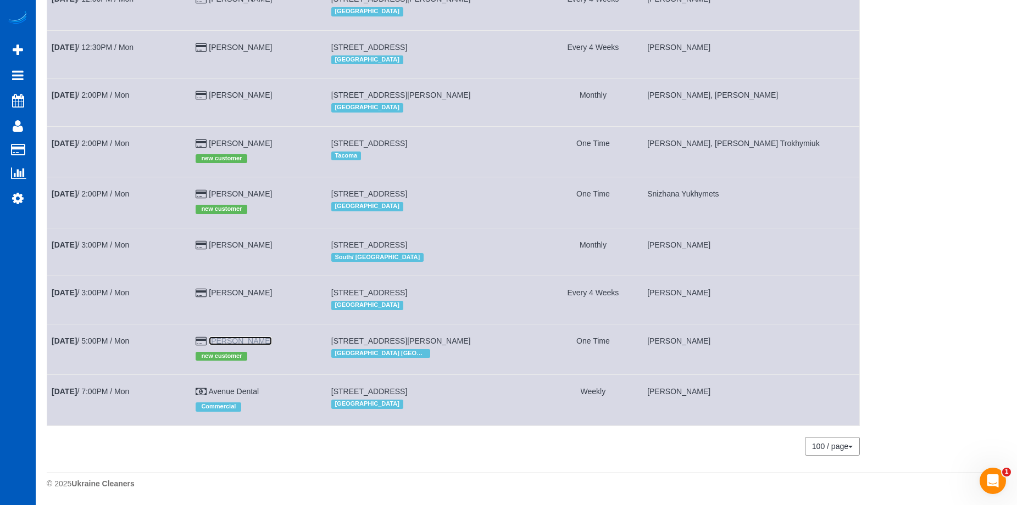
drag, startPoint x: 219, startPoint y: 341, endPoint x: 258, endPoint y: 341, distance: 39.6
copy link "Peter Silver"
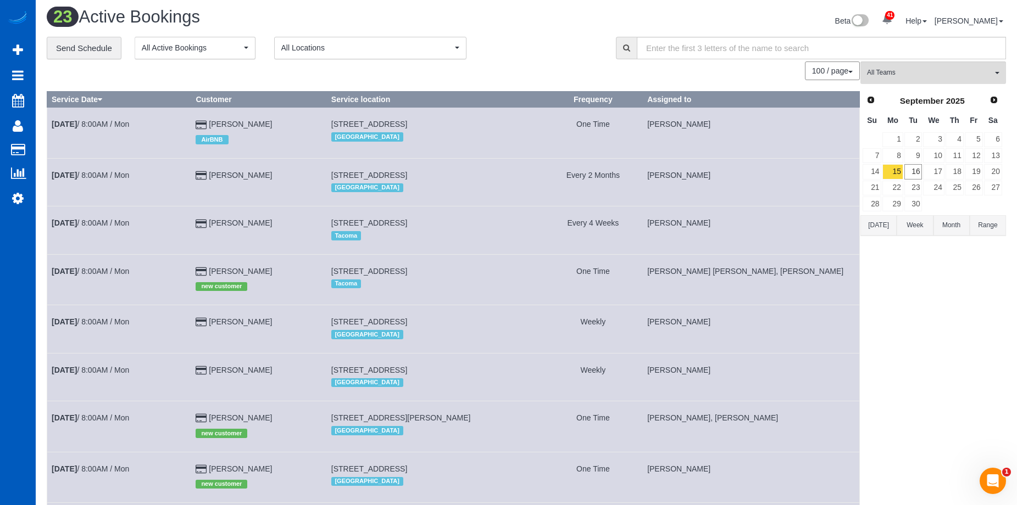
scroll to position [0, 0]
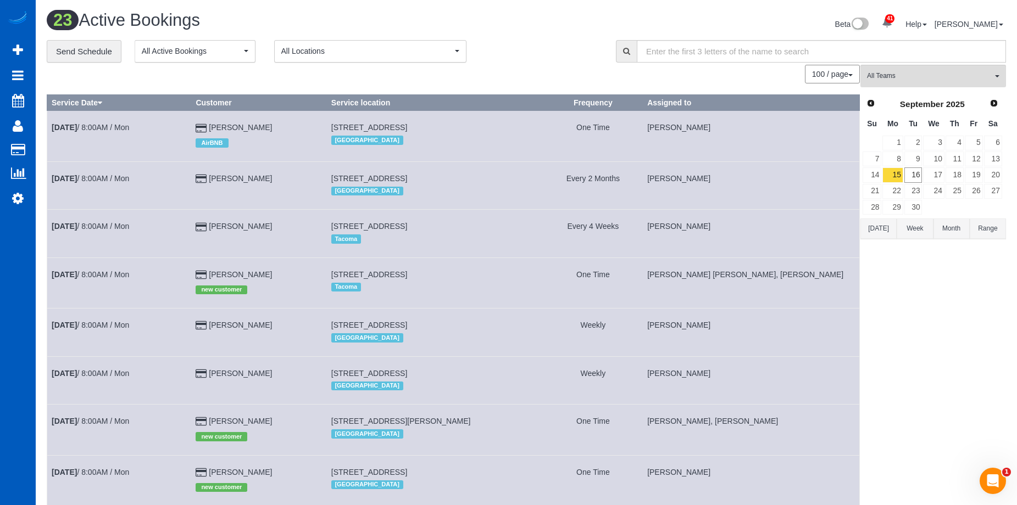
click at [531, 32] on div "Beta 41 Your Notifications You have 0 alerts × You have 1 to charge for 09/13/2…" at bounding box center [770, 25] width 488 height 29
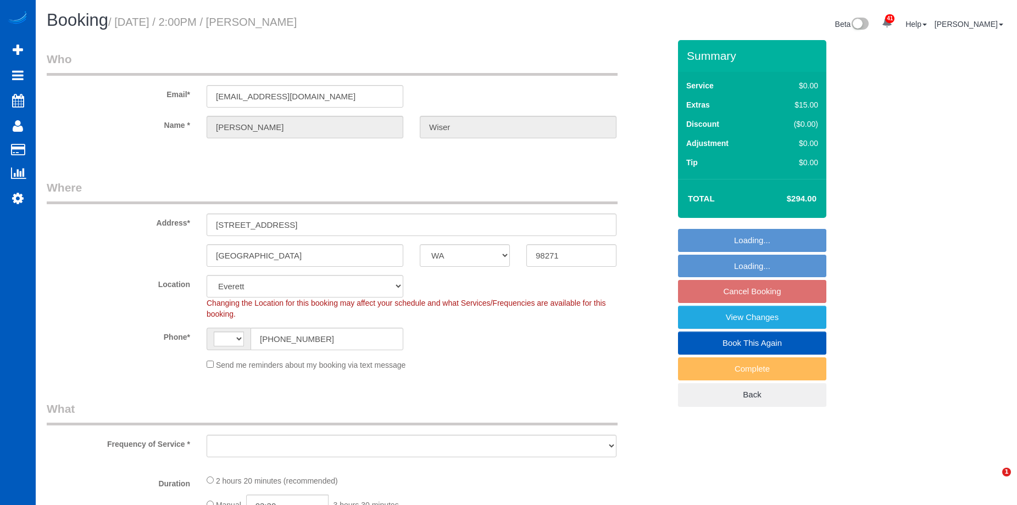
select select "WA"
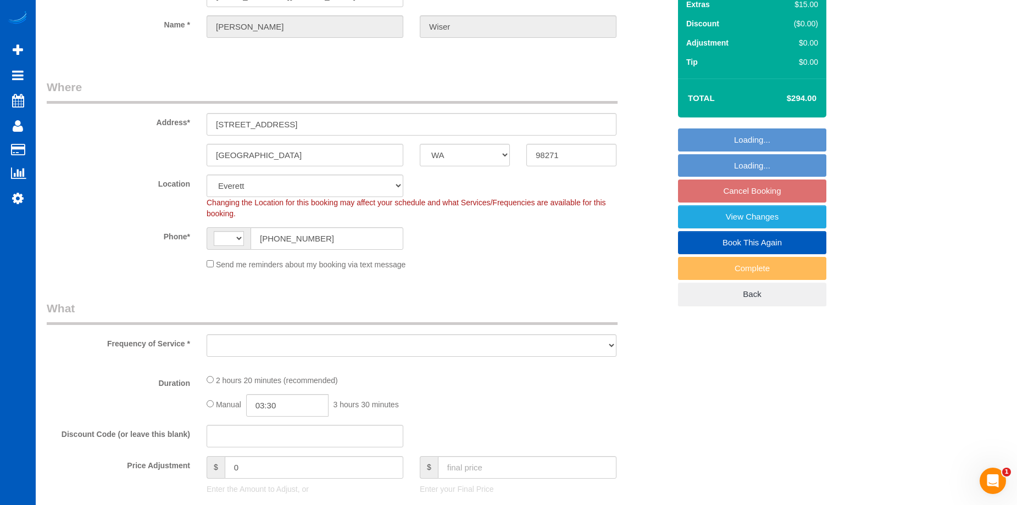
scroll to position [220, 0]
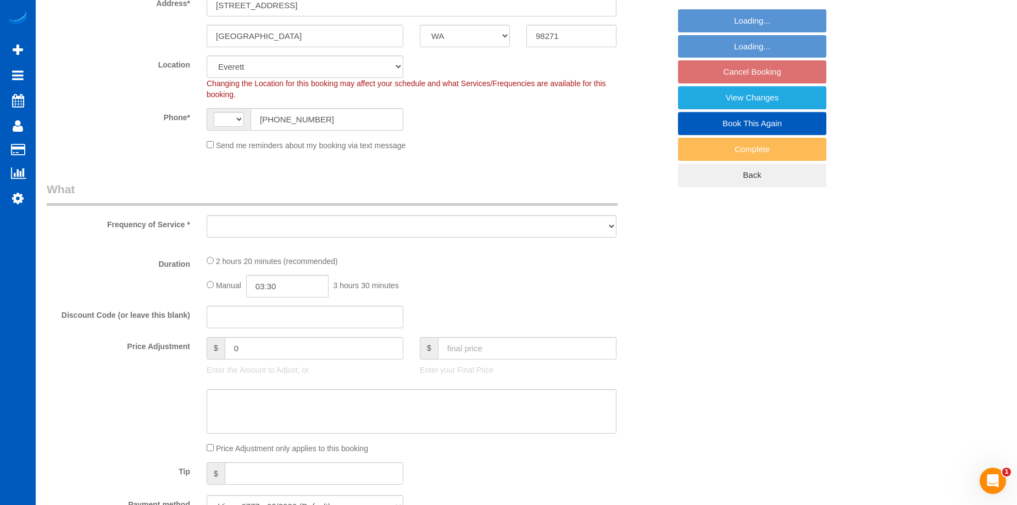
select select "199"
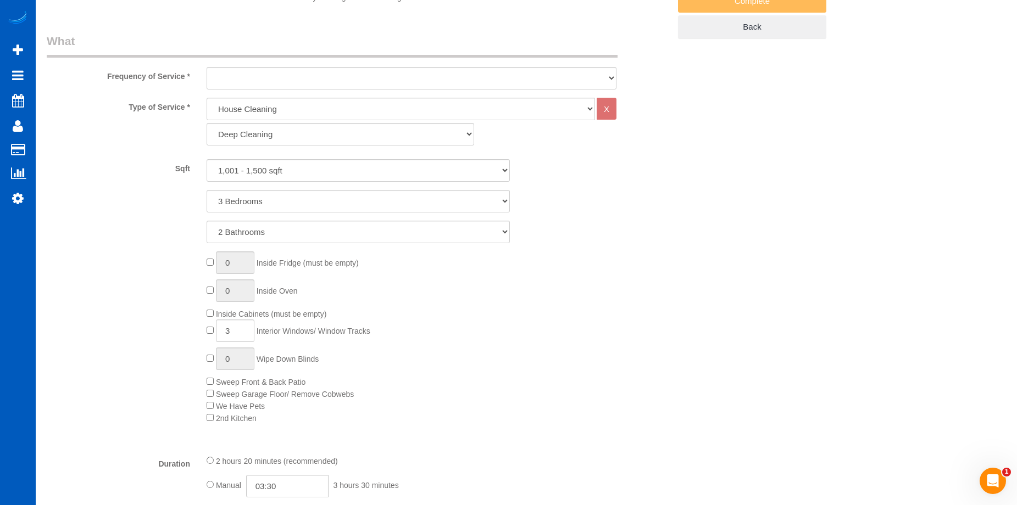
select select "string:[GEOGRAPHIC_DATA]"
select select "object:1126"
select select "1001"
select select "3"
select select "2"
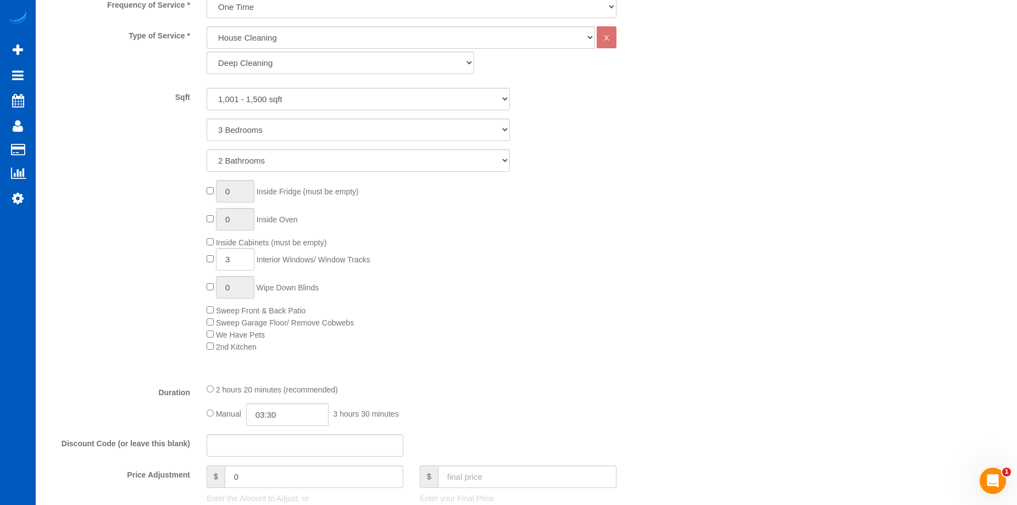
select select "object:1242"
select select "spot3"
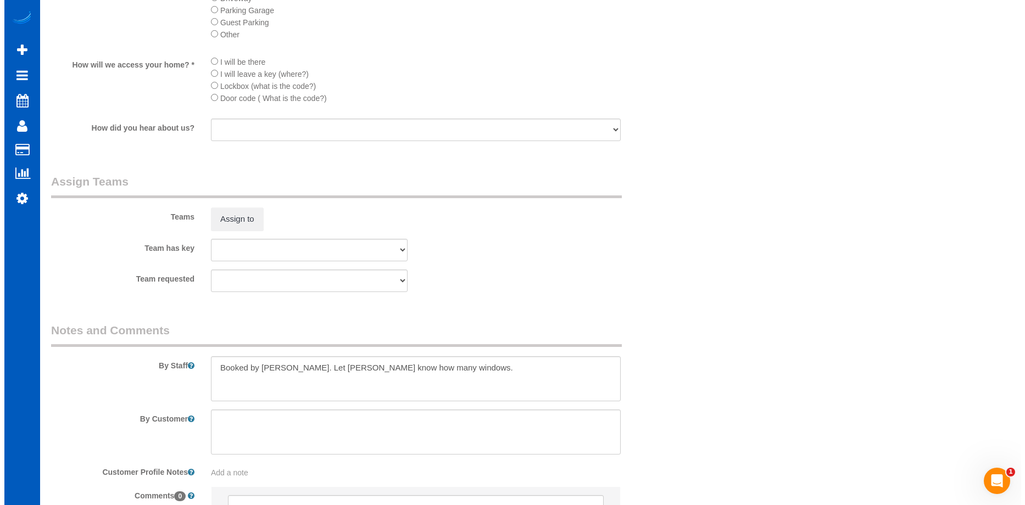
scroll to position [1395, 0]
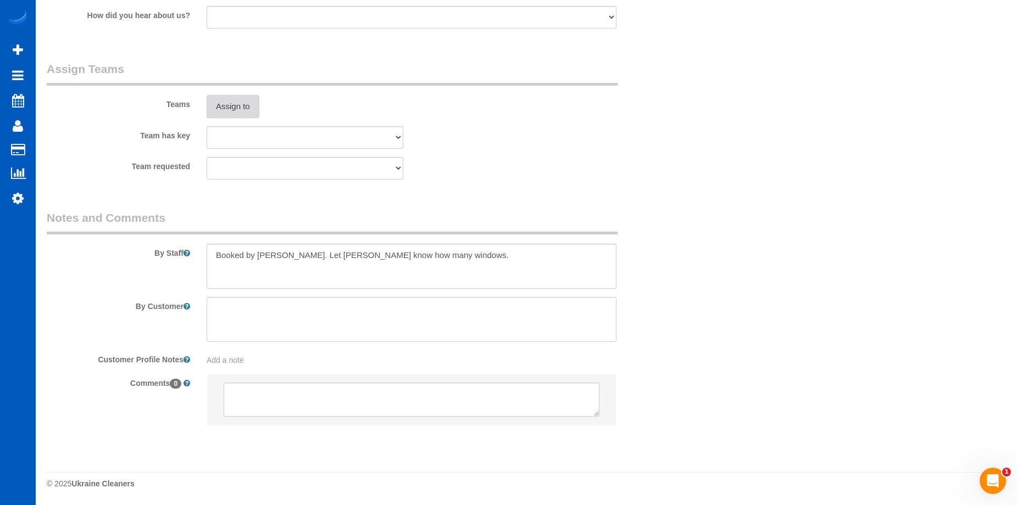
click at [255, 111] on button "Assign to" at bounding box center [233, 106] width 53 height 23
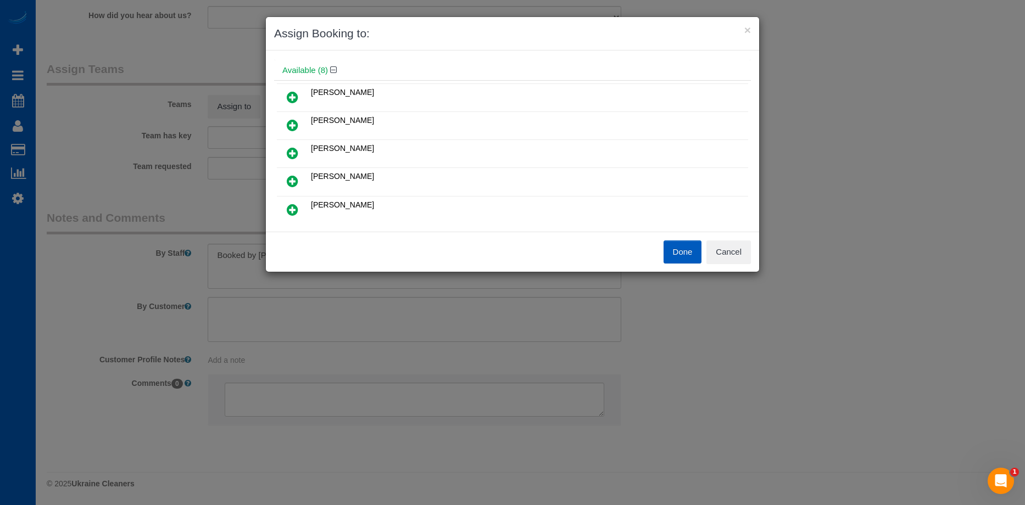
scroll to position [55, 0]
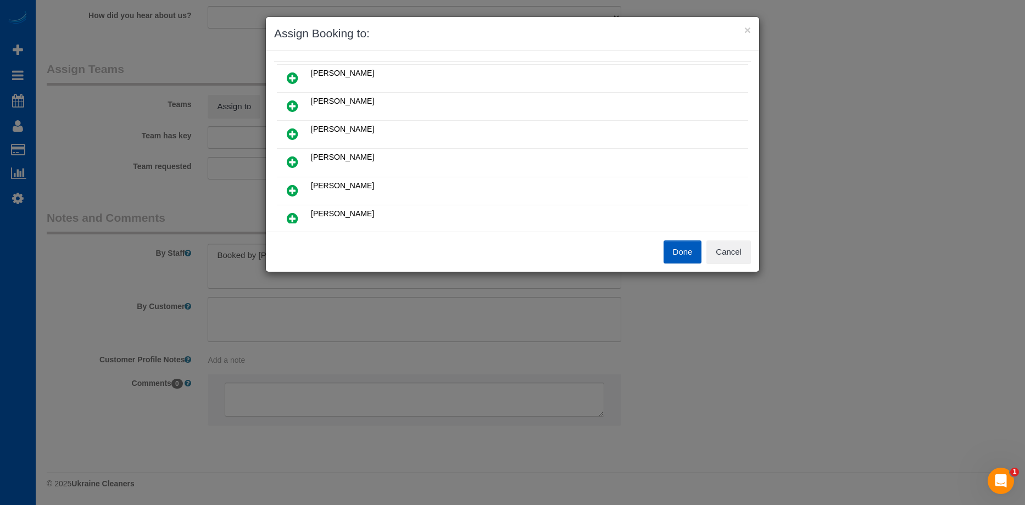
click at [289, 101] on icon at bounding box center [293, 105] width 12 height 13
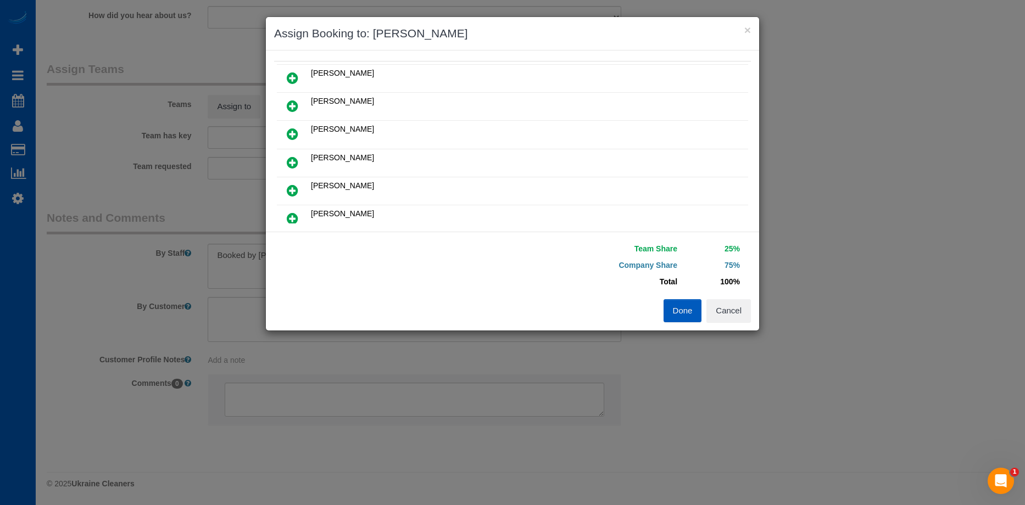
click at [296, 129] on icon at bounding box center [293, 133] width 12 height 13
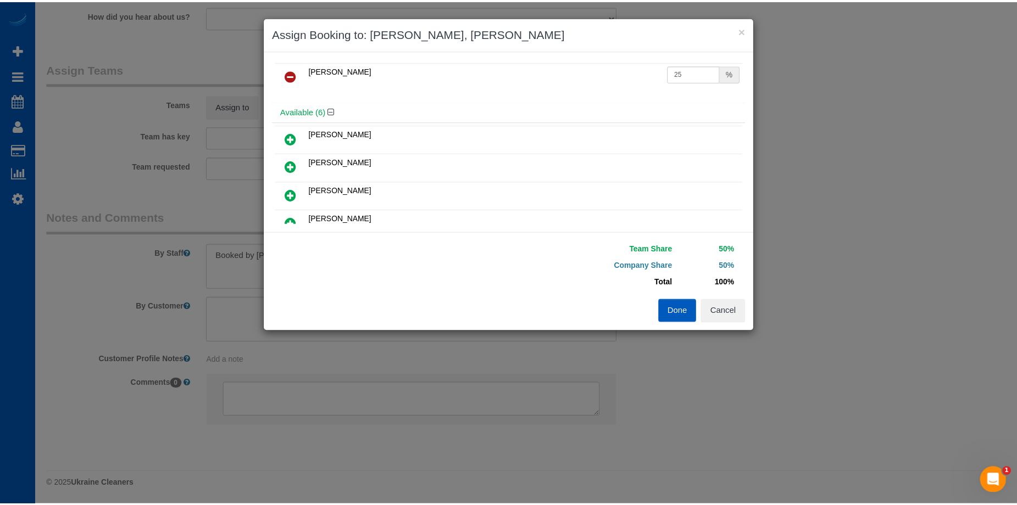
scroll to position [0, 0]
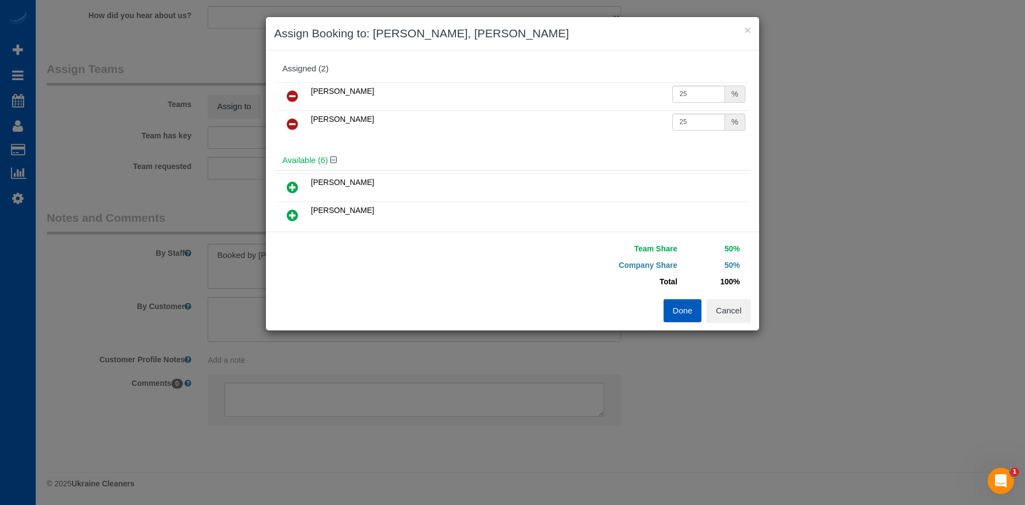
click at [682, 305] on button "Done" at bounding box center [683, 310] width 38 height 23
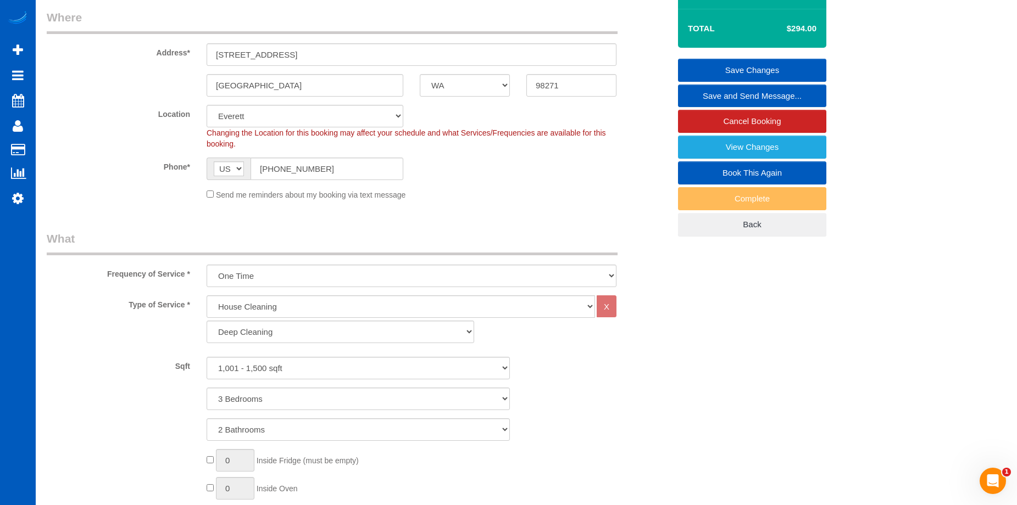
scroll to position [77, 0]
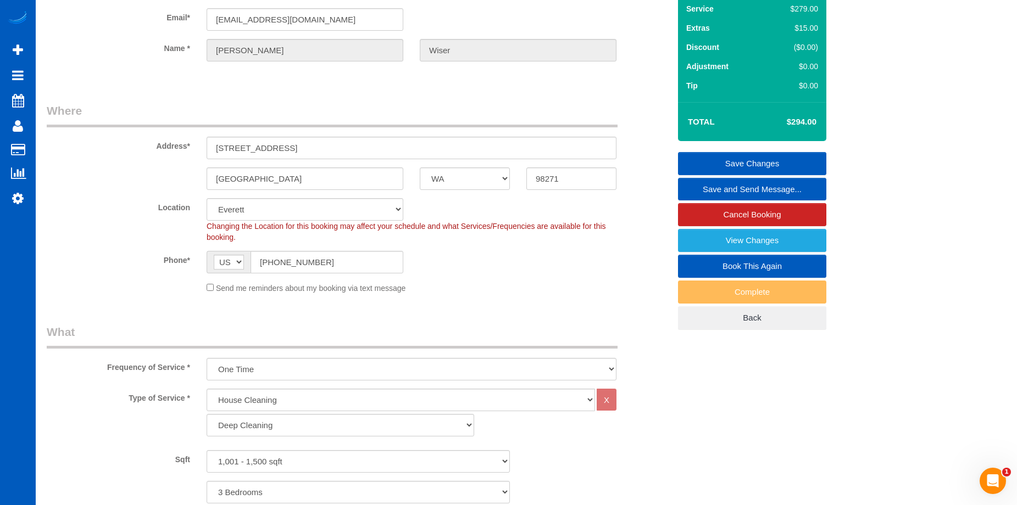
click at [743, 157] on link "Save Changes" at bounding box center [752, 163] width 148 height 23
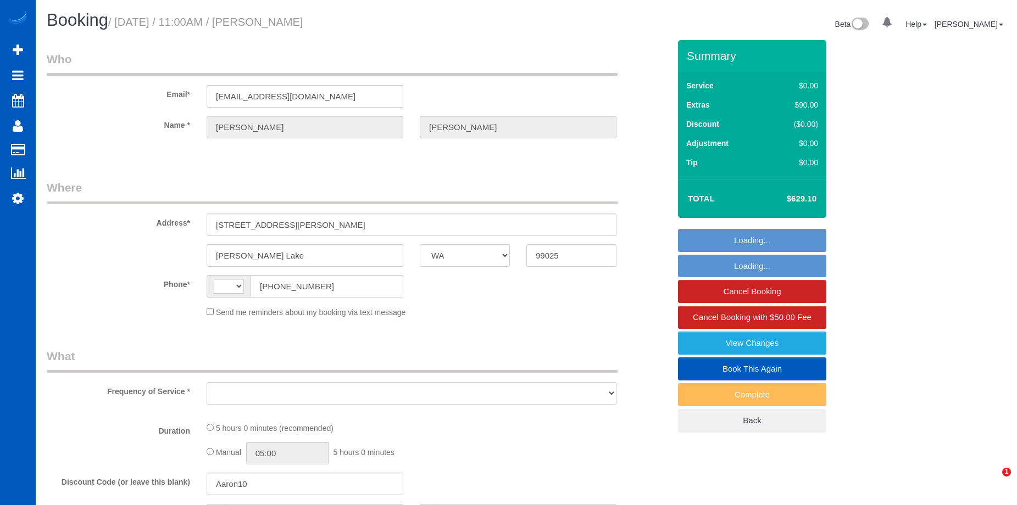
select select "WA"
select select "string:[GEOGRAPHIC_DATA]"
select select "string:fspay-1bb485dd-1091-4f17-86ee-088e267a3cc6"
select select "object:809"
select select "spot1"
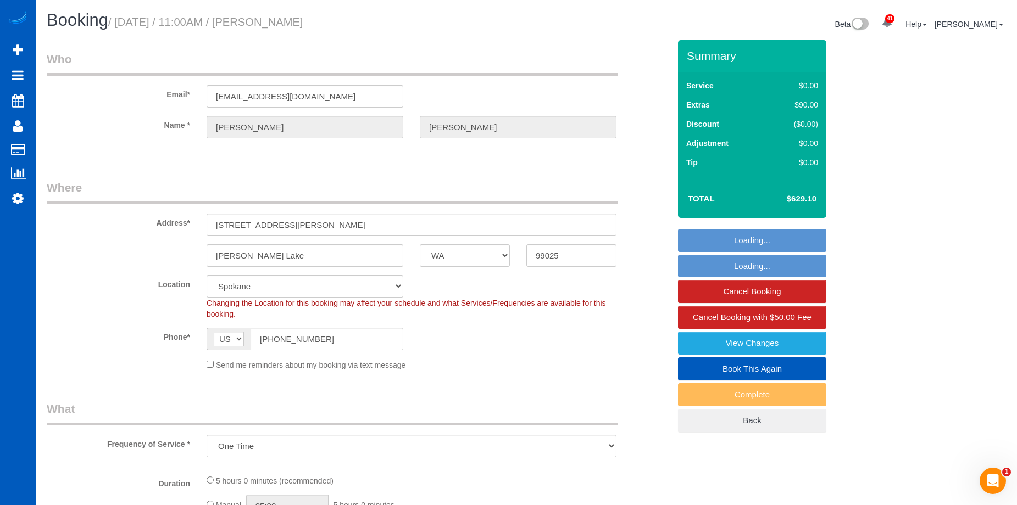
select select "199"
select select "4001"
select select "3"
select select "4"
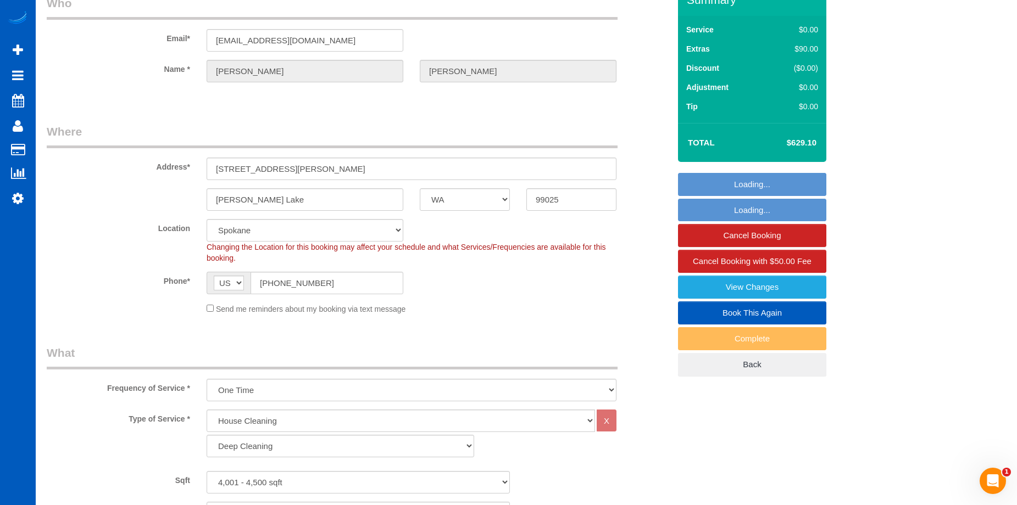
scroll to position [110, 0]
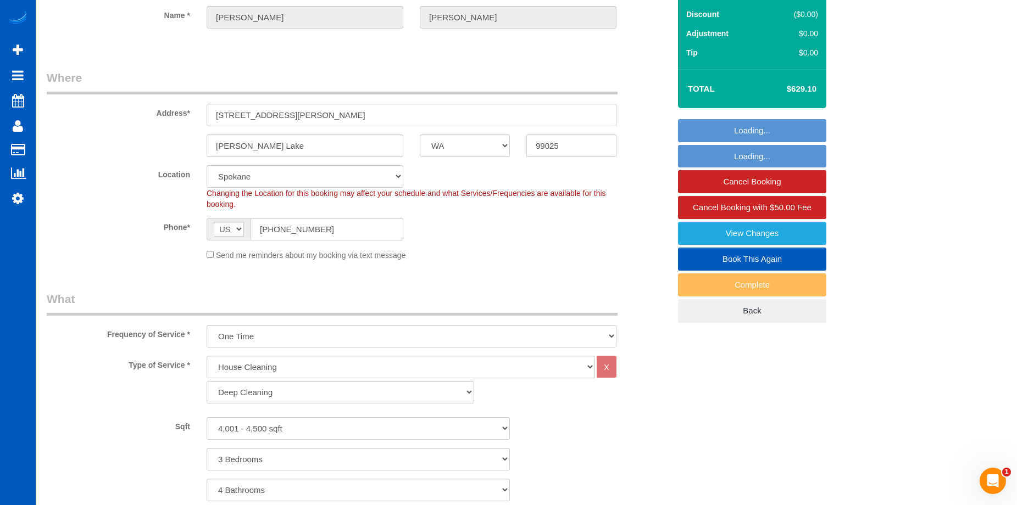
select select "object:1093"
select select "4001"
select select "3"
select select "4"
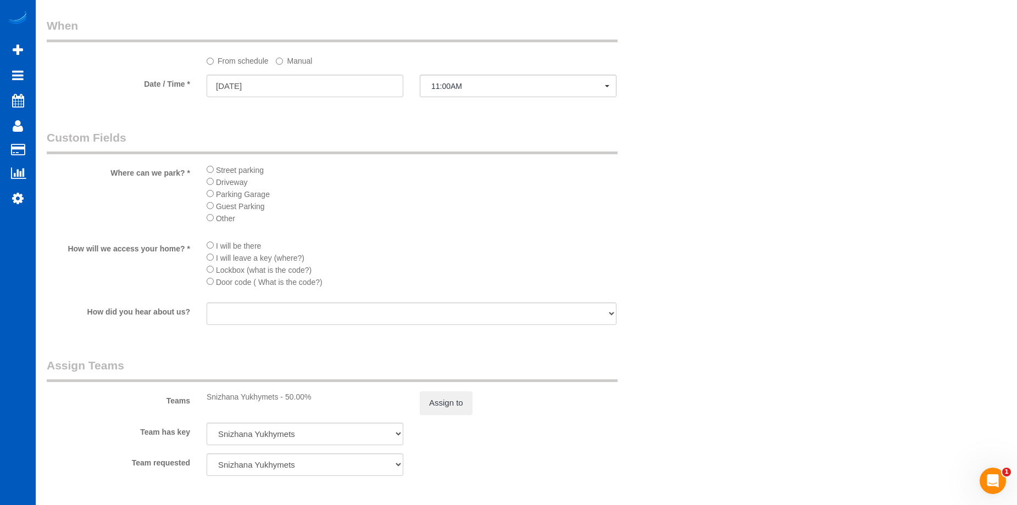
scroll to position [1263, 0]
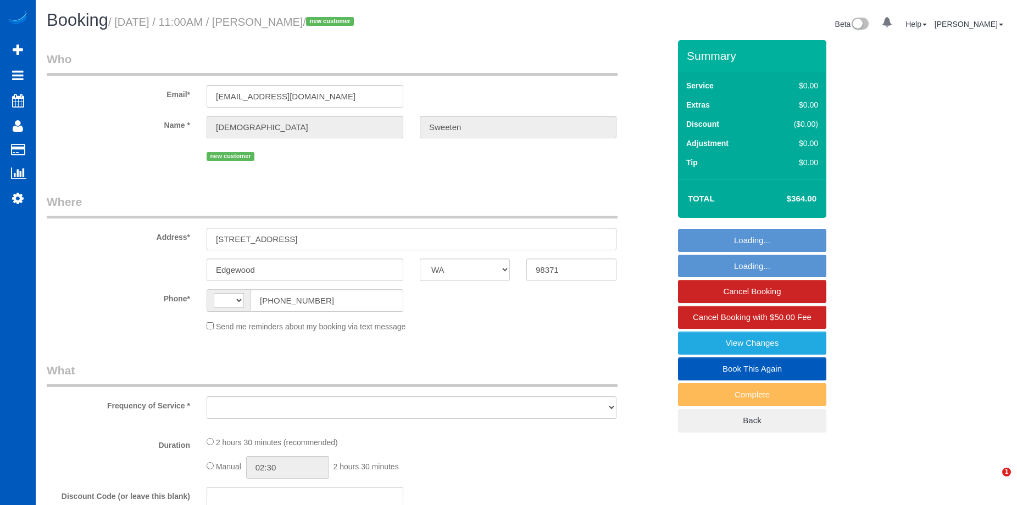
select select "WA"
select select "string:[GEOGRAPHIC_DATA]"
select select "object:812"
select select "string:fspay-c1283adc-3f77-48b6-b2c0-e199971566d2"
select select "spot2"
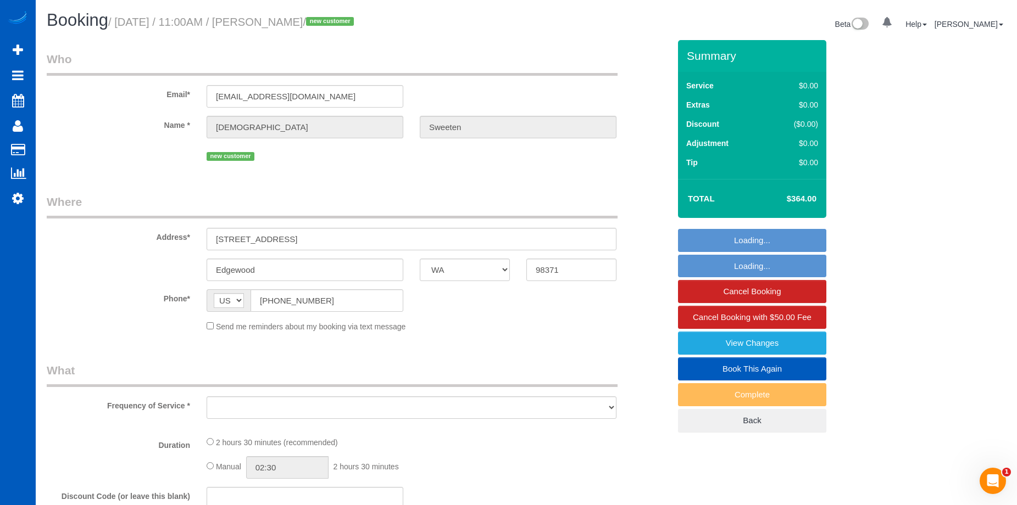
select select "number:8"
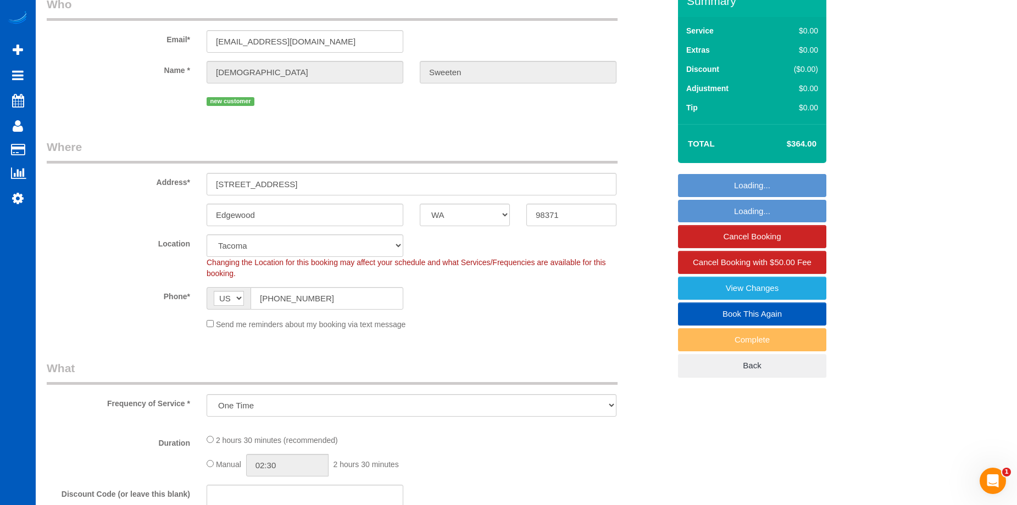
select select "199"
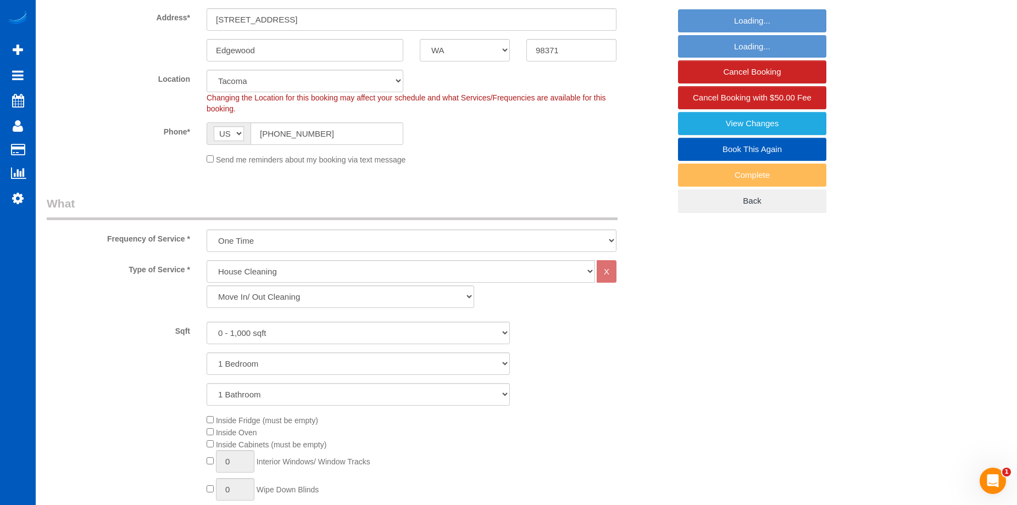
select select "object:1122"
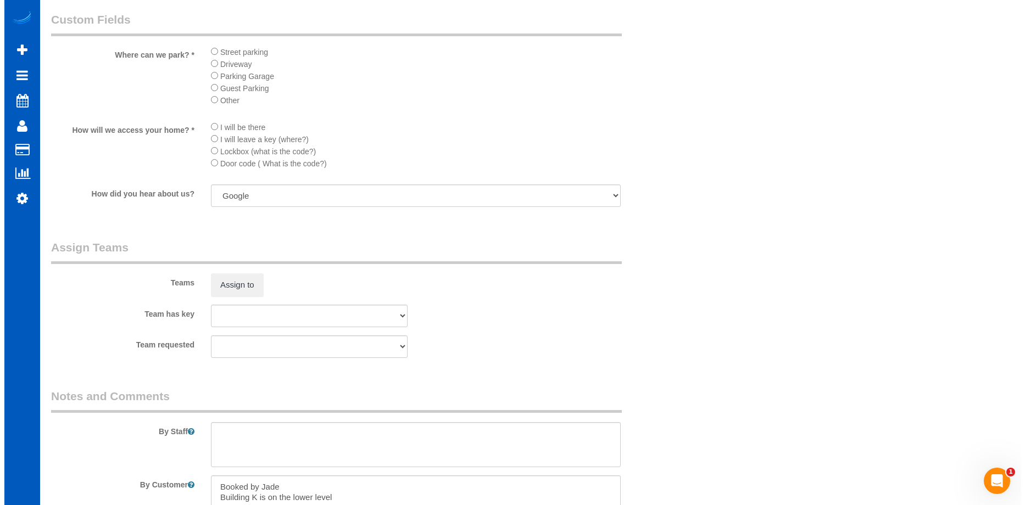
scroll to position [1318, 0]
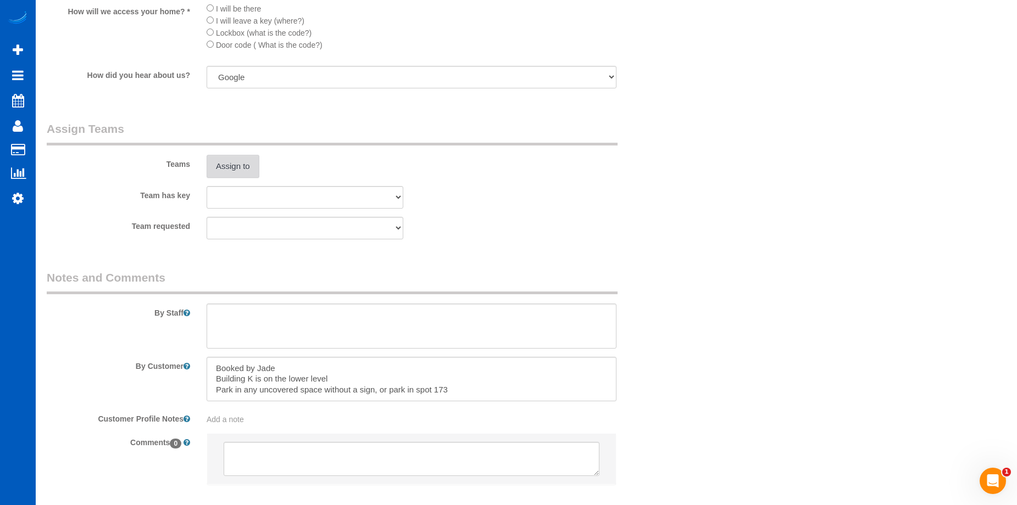
click at [246, 161] on button "Assign to" at bounding box center [233, 166] width 53 height 23
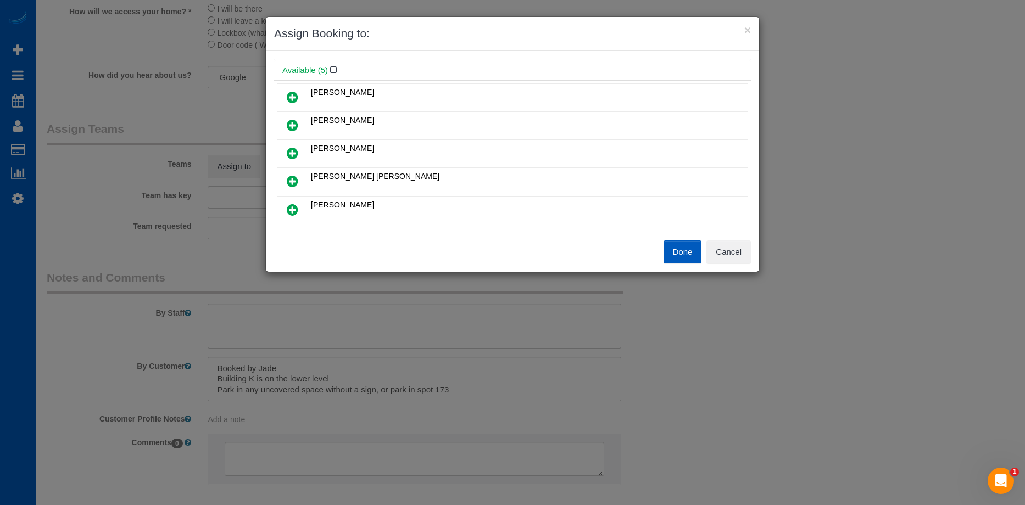
scroll to position [55, 0]
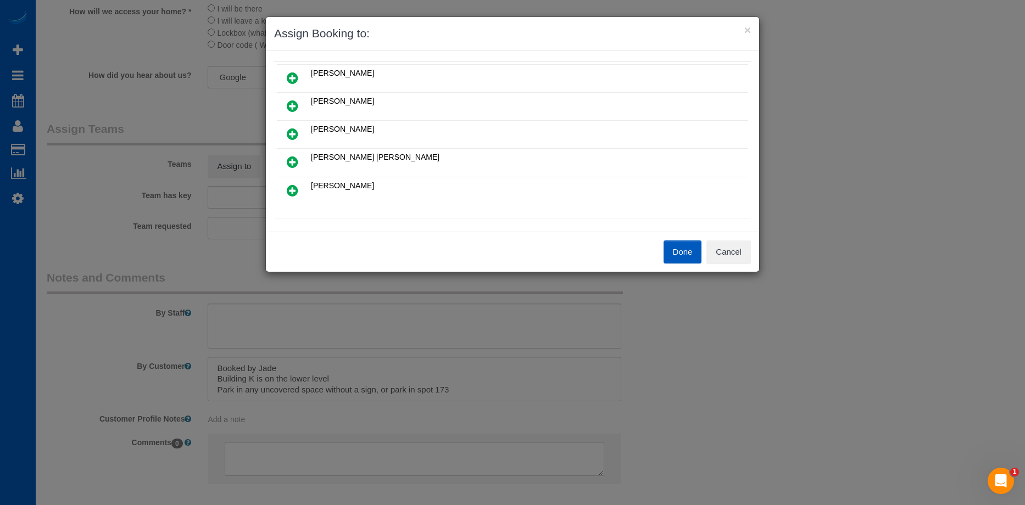
click at [292, 75] on icon at bounding box center [293, 77] width 12 height 13
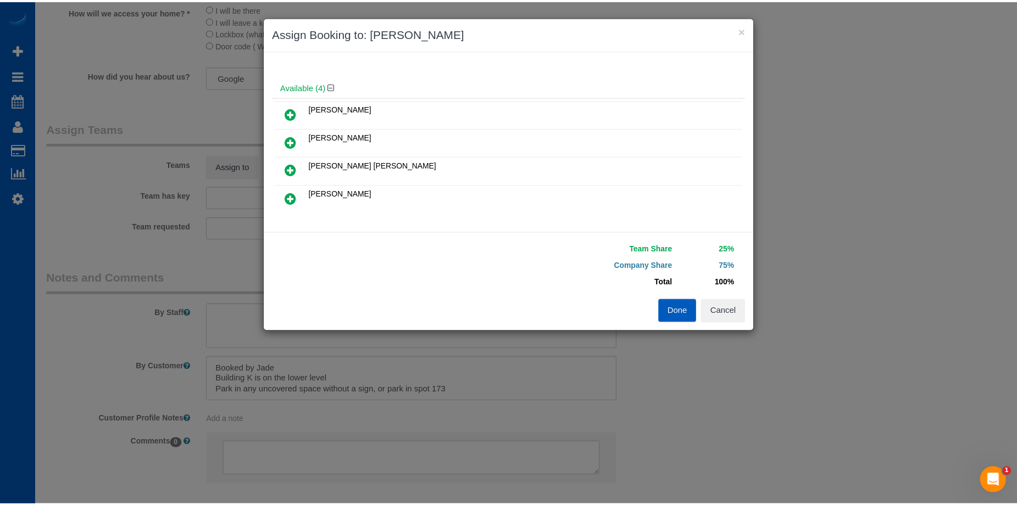
scroll to position [26, 0]
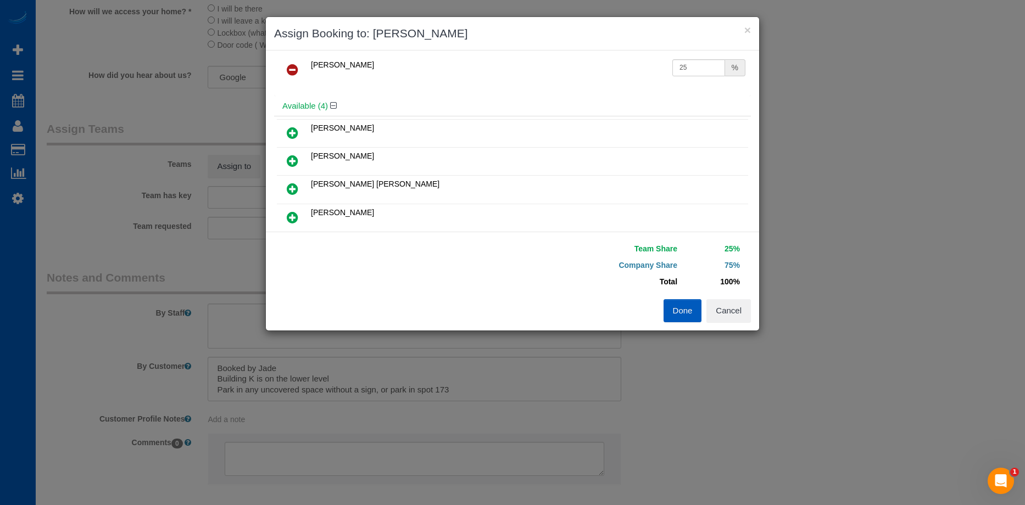
click at [296, 129] on icon at bounding box center [293, 132] width 12 height 13
click at [677, 308] on button "Done" at bounding box center [683, 310] width 38 height 23
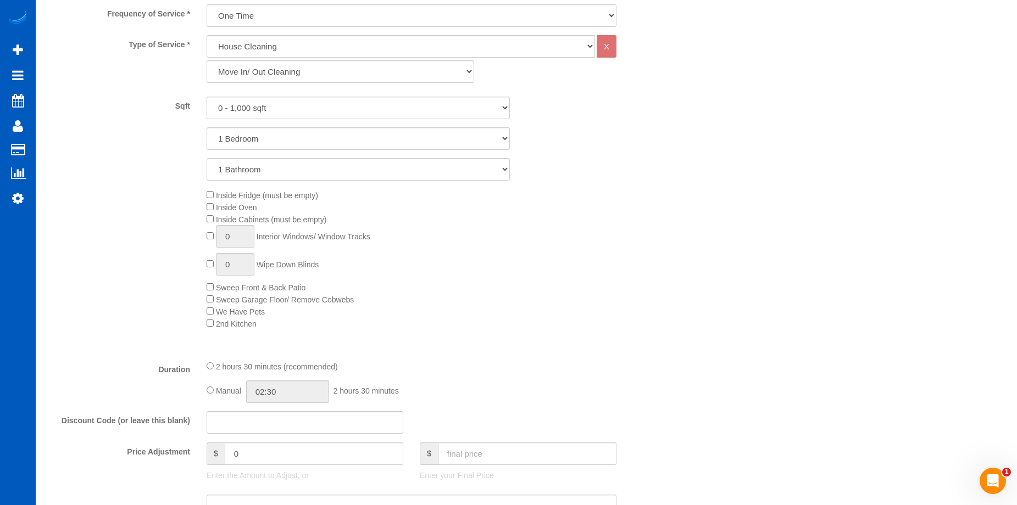
scroll to position [604, 0]
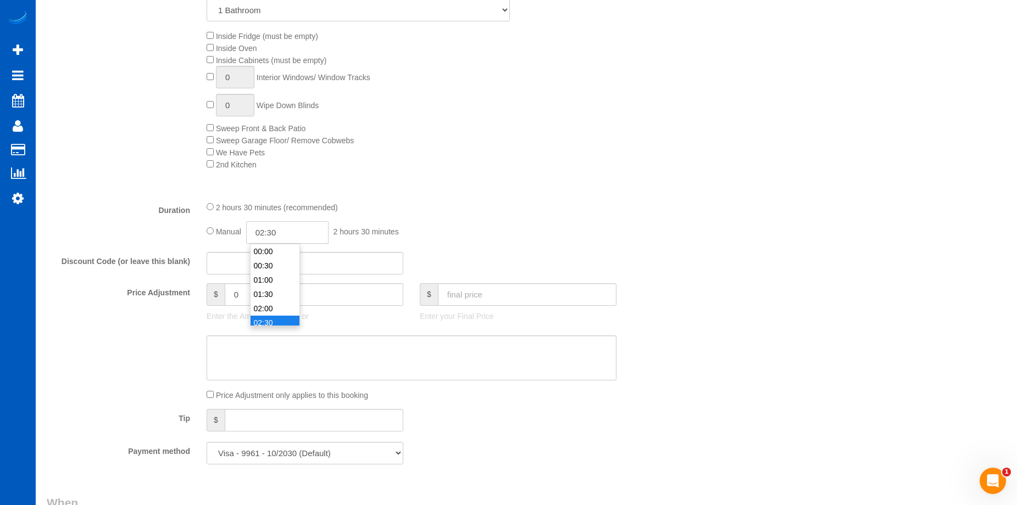
click at [273, 230] on input "02:30" at bounding box center [287, 232] width 82 height 23
type input "04:00"
click at [274, 256] on li "04:00" at bounding box center [274, 254] width 49 height 14
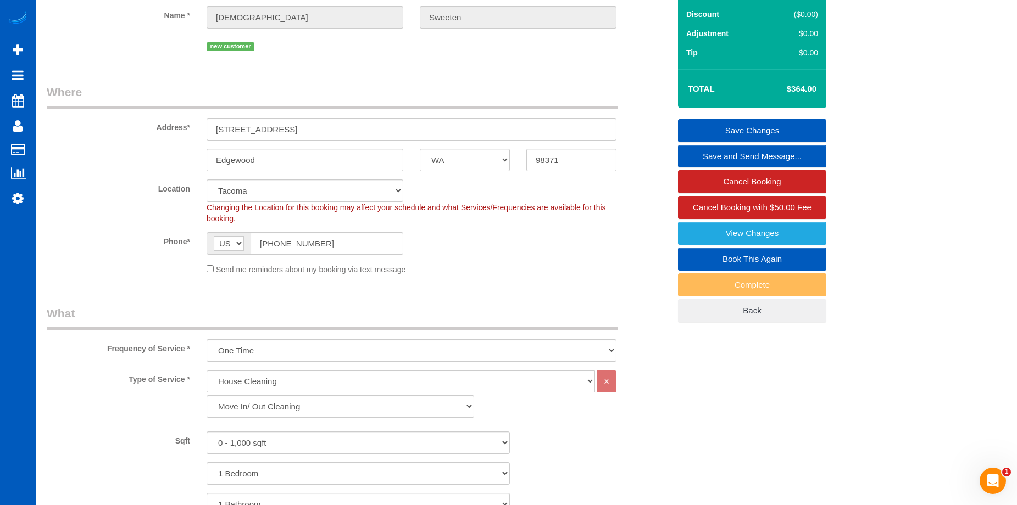
select select "spot17"
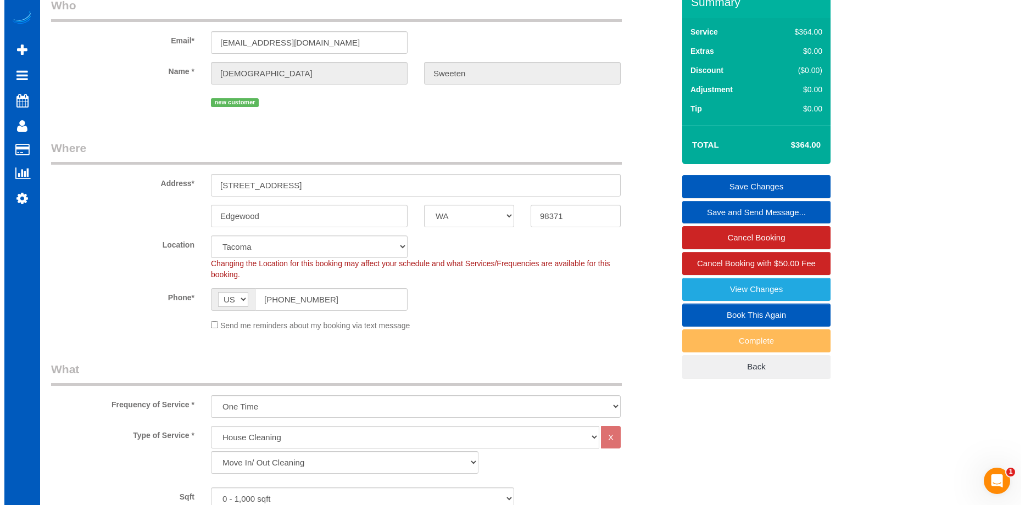
scroll to position [0, 0]
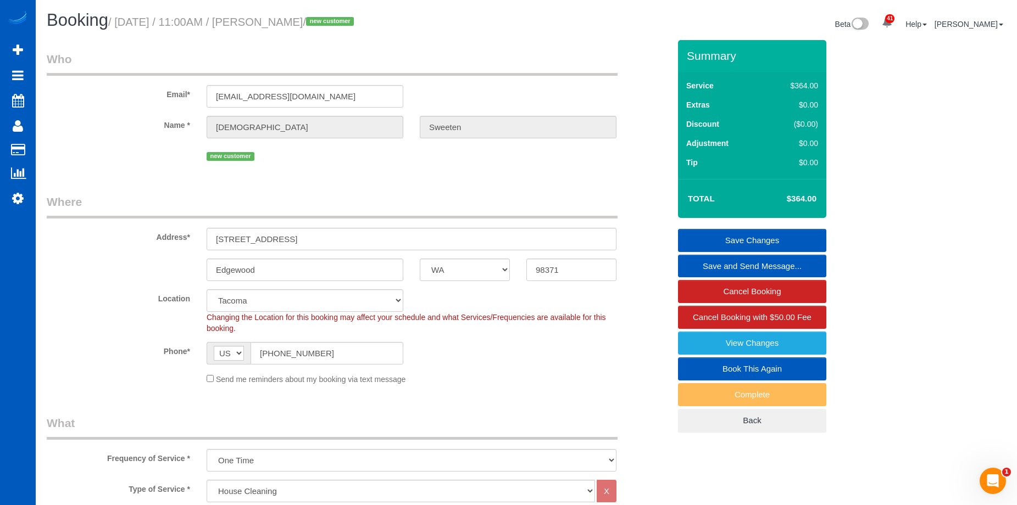
click at [742, 238] on link "Save Changes" at bounding box center [752, 240] width 148 height 23
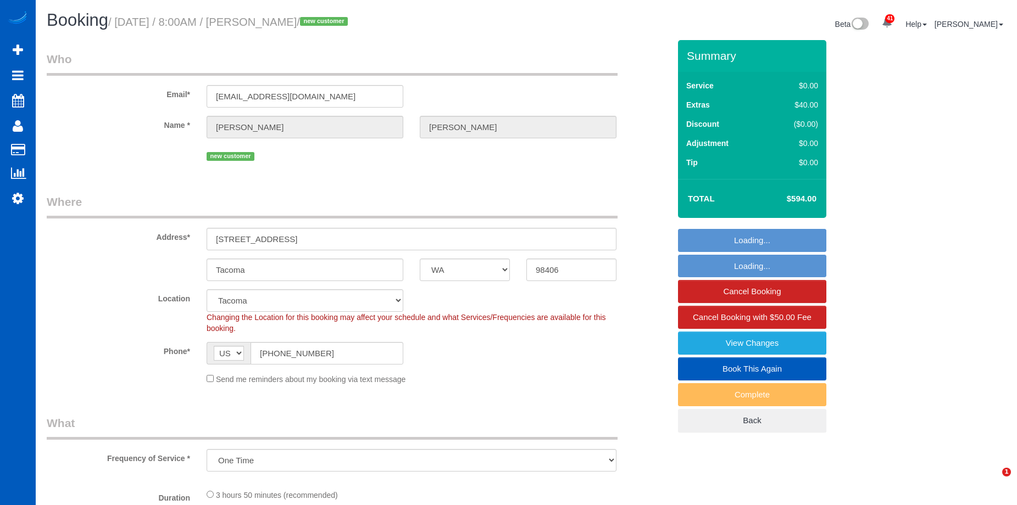
select select "WA"
select select "number:10"
select select "object:1132"
select select "spot1"
select select "199"
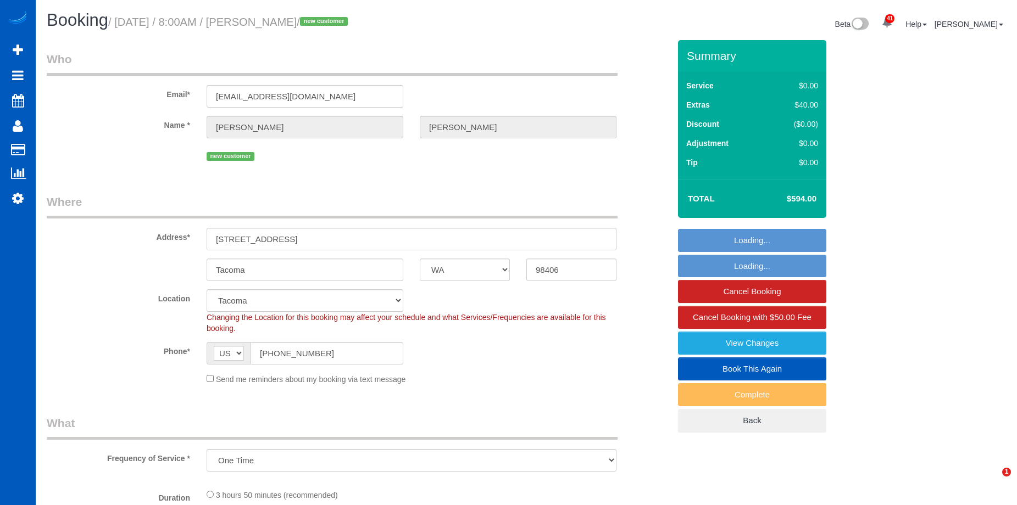
select select "2501"
select select "4"
select select "2"
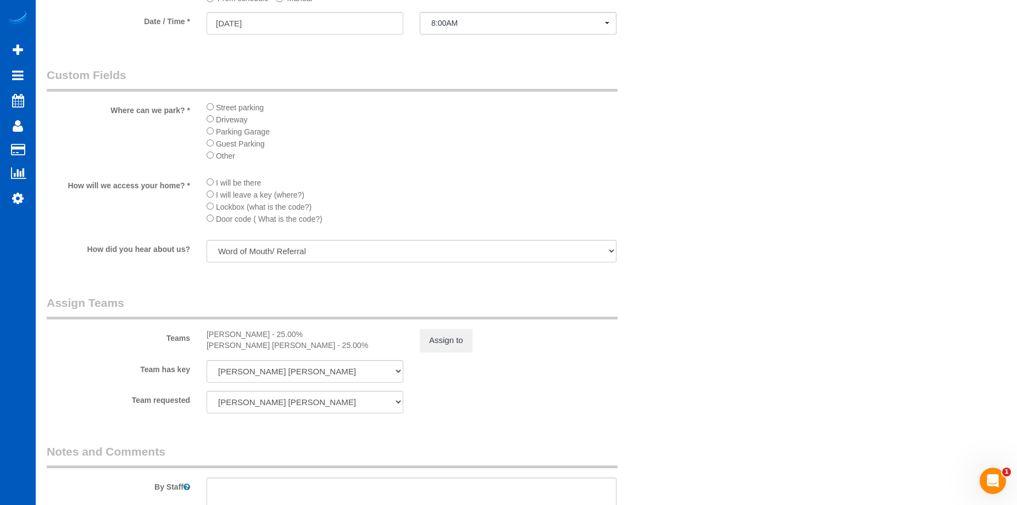
scroll to position [1153, 0]
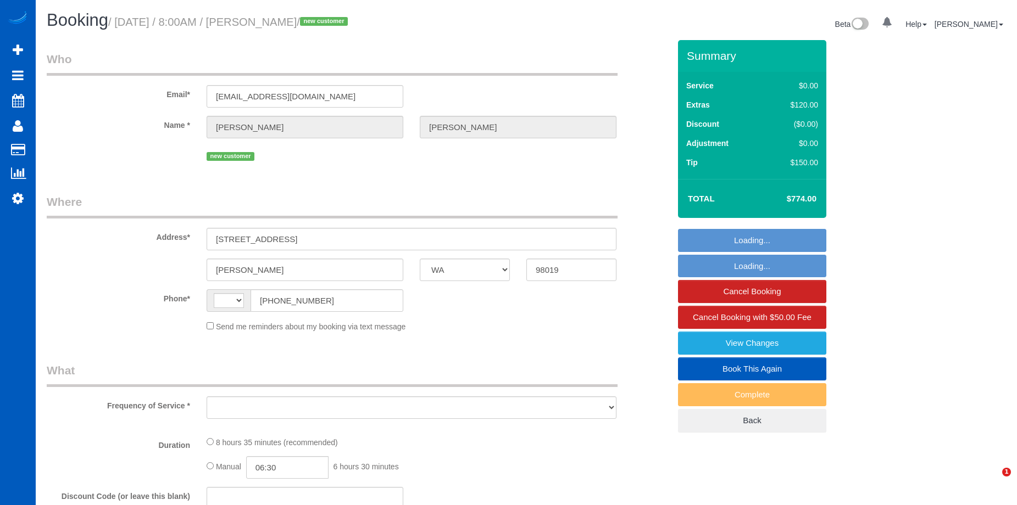
select select "WA"
select select "string:[GEOGRAPHIC_DATA]"
select select "string:fspay-570e58df-e1de-4473-bf7d-85a0d0df5cff"
select select "number:67"
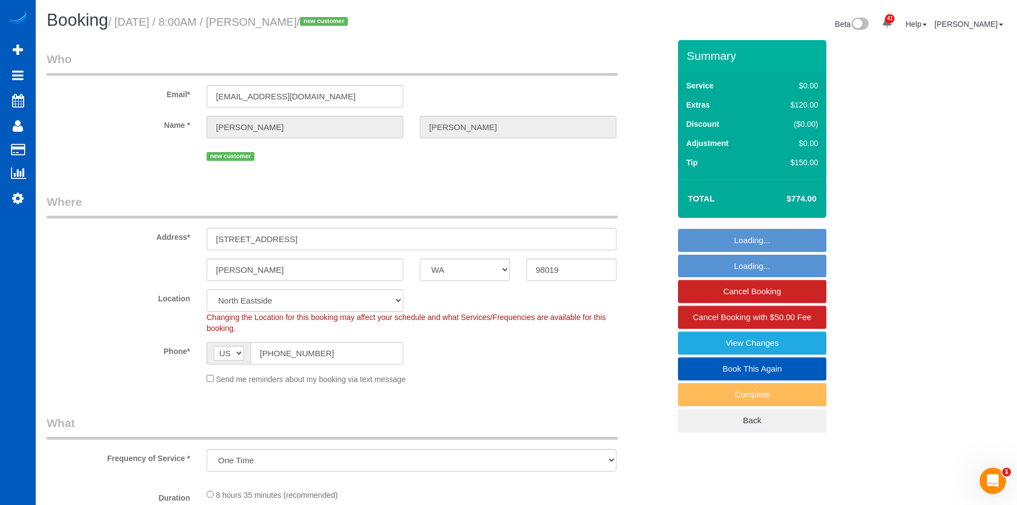
select select "object:1182"
select select "spot1"
select select "199"
select select "2001"
select select "4"
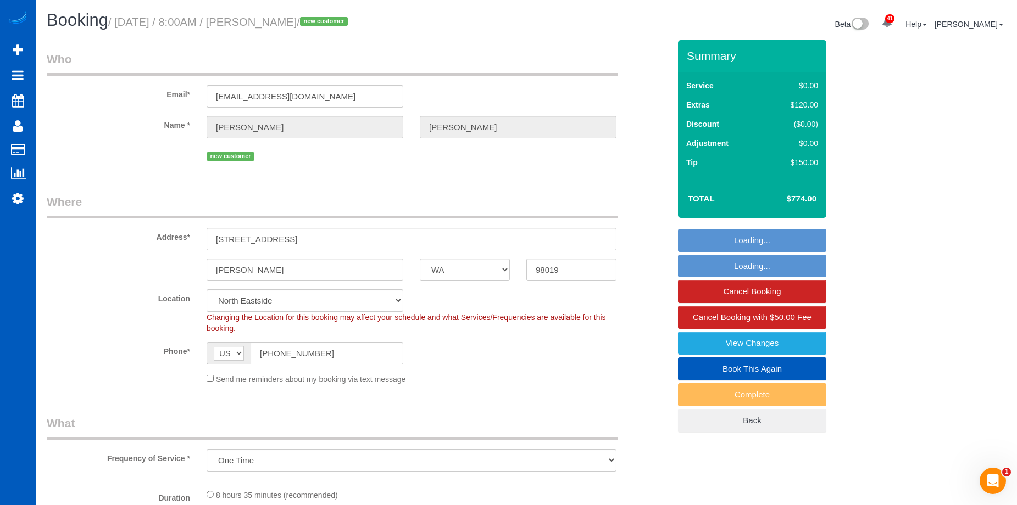
select select "4"
select select "2001"
select select "4"
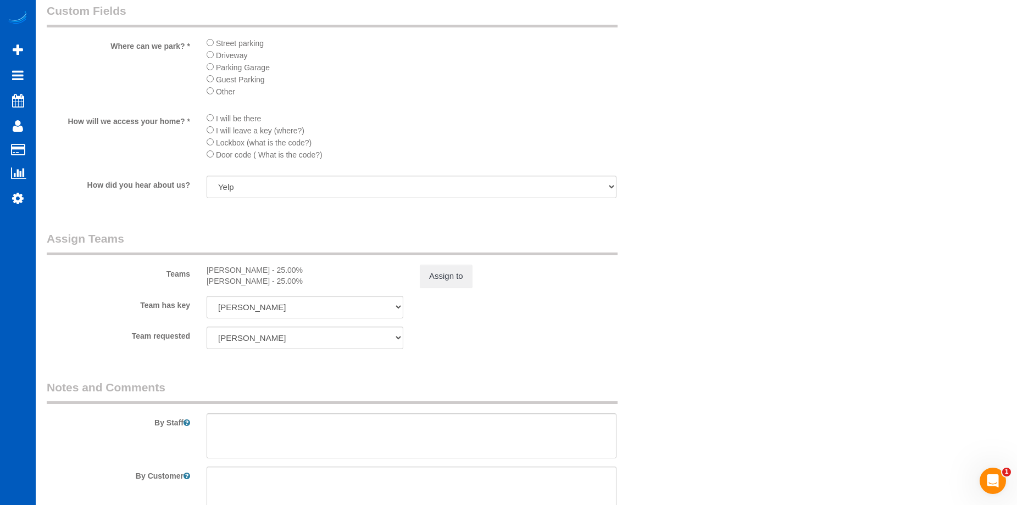
scroll to position [1373, 0]
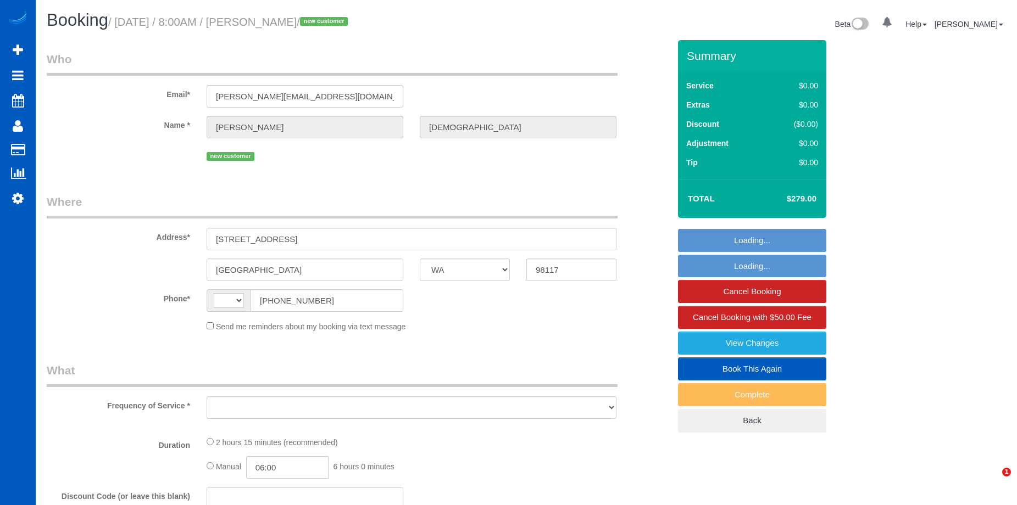
select select "WA"
select select "string:[GEOGRAPHIC_DATA]"
select select "object:571"
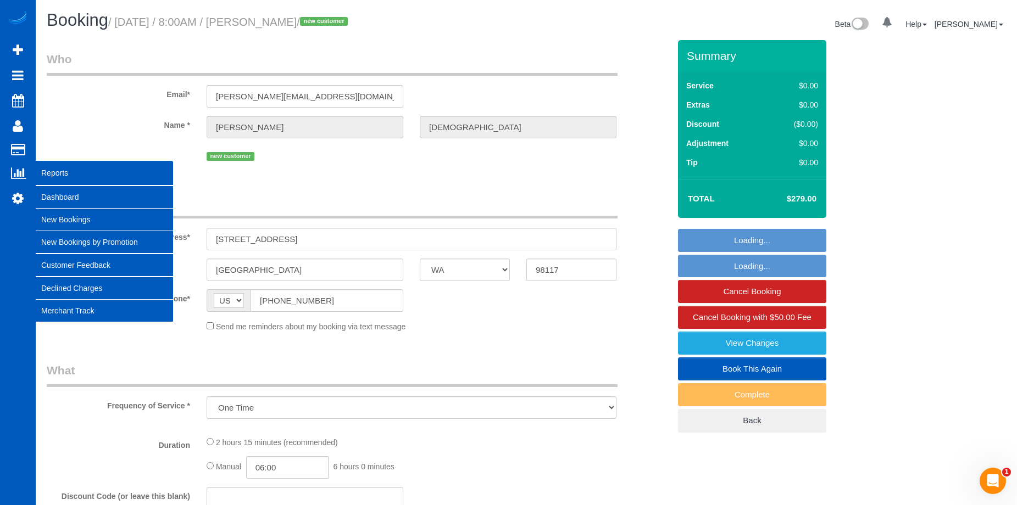
select select "string:fspay-b515c3af-525b-49a9-b8d0-3f7ebfb940c6"
select select "199"
select select "1001"
select select "3"
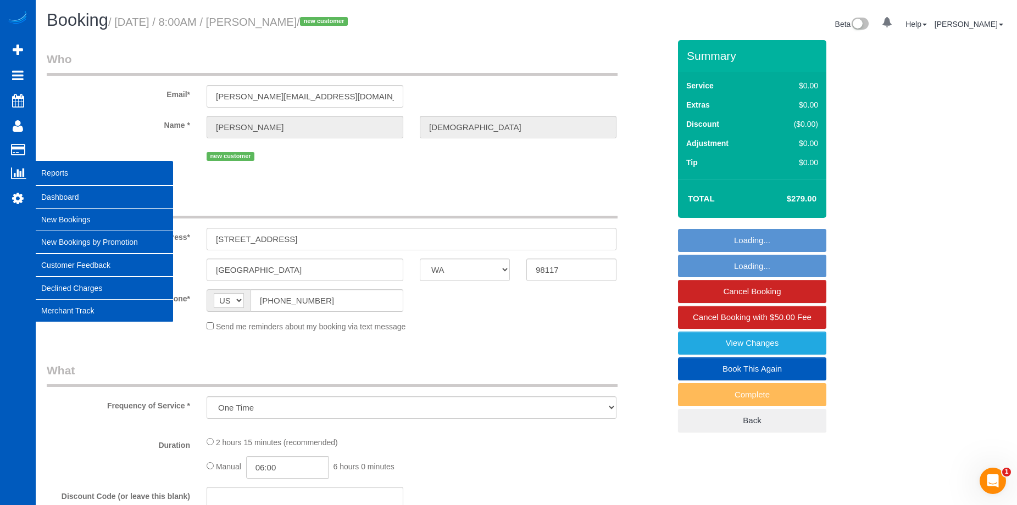
select select "number:8"
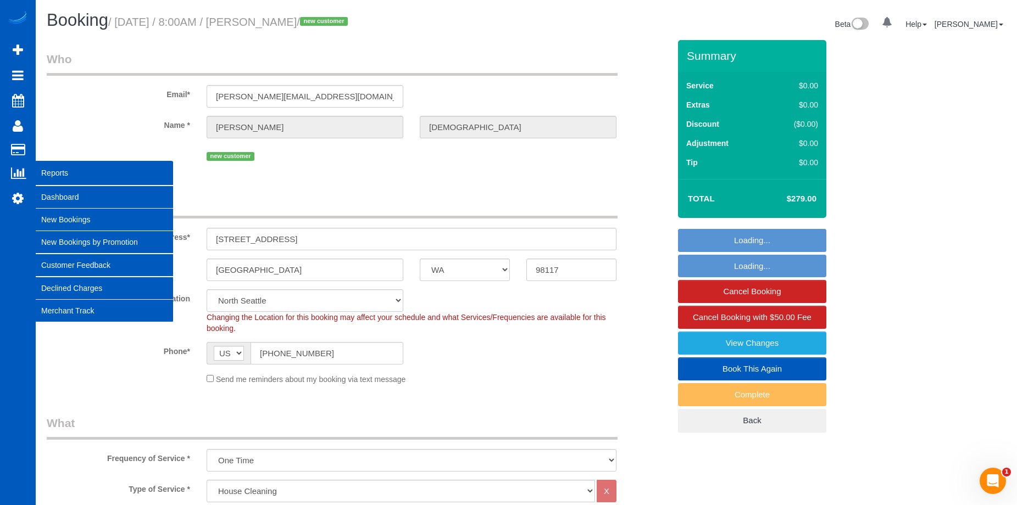
select select "spot1"
select select "object:1271"
select select "1001"
select select "3"
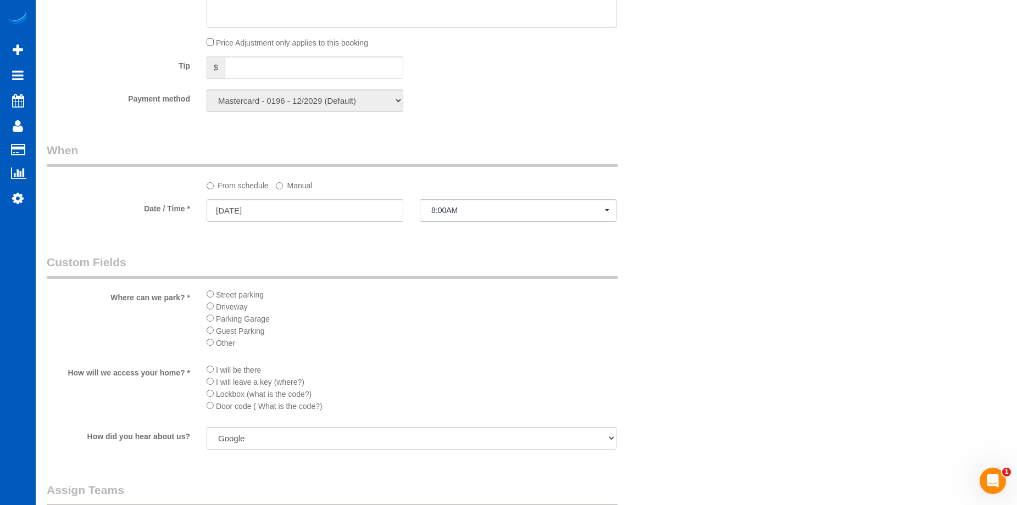
scroll to position [1208, 0]
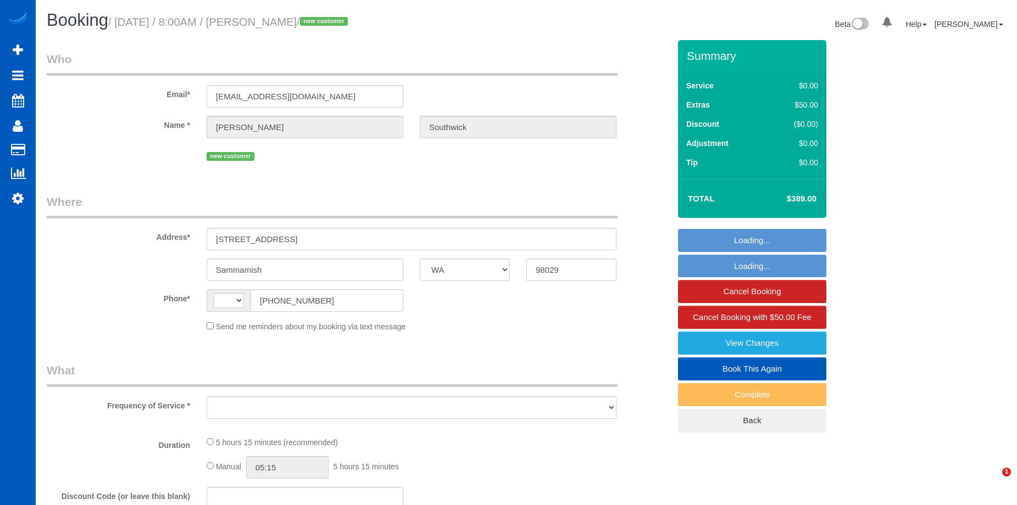
select select "WA"
select select "string:[GEOGRAPHIC_DATA]"
select select "object:820"
select select "string:fspay-08f3b4fa-762e-4b2e-b703-b2529d2b9dab"
select select "spot1"
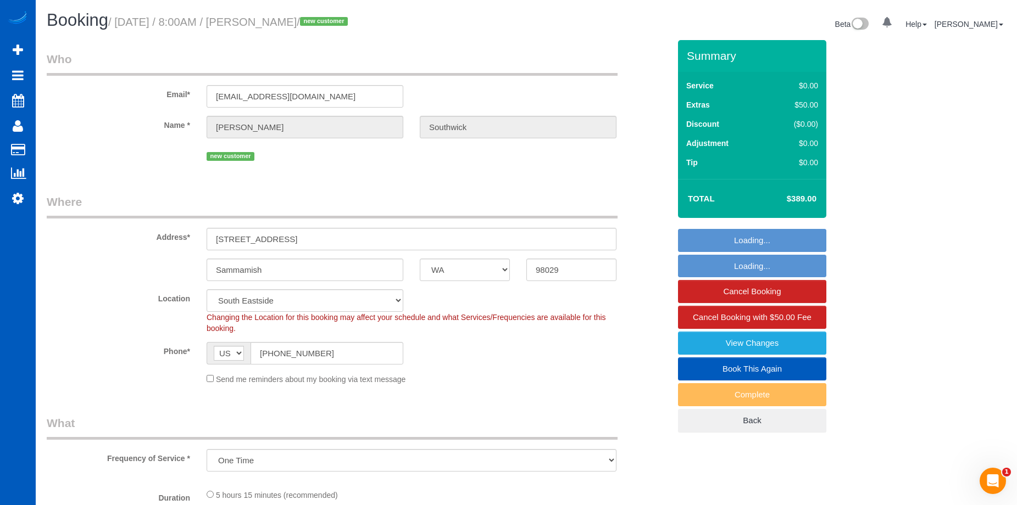
select select "199"
select select "1001"
select select "3"
select select "2"
select select "object:1138"
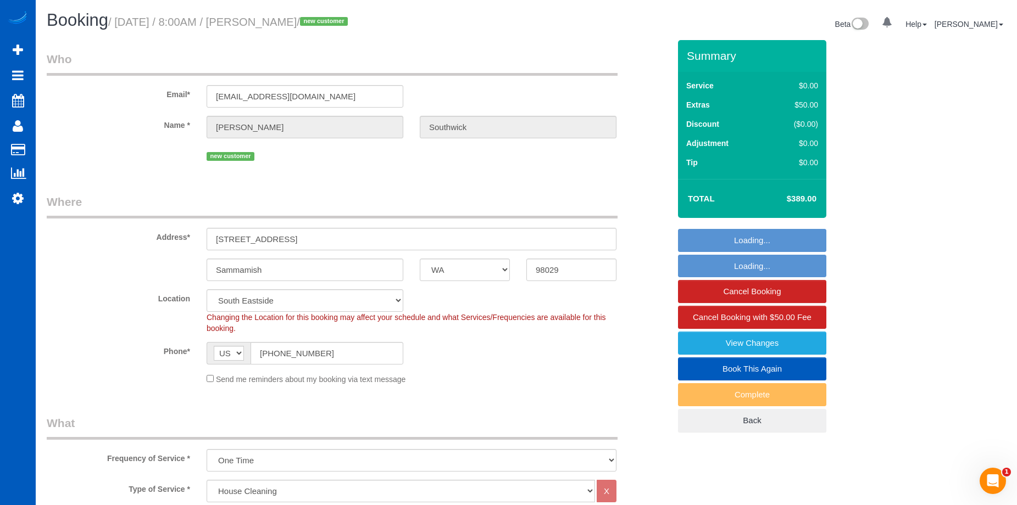
select select "1001"
select select "3"
select select "2"
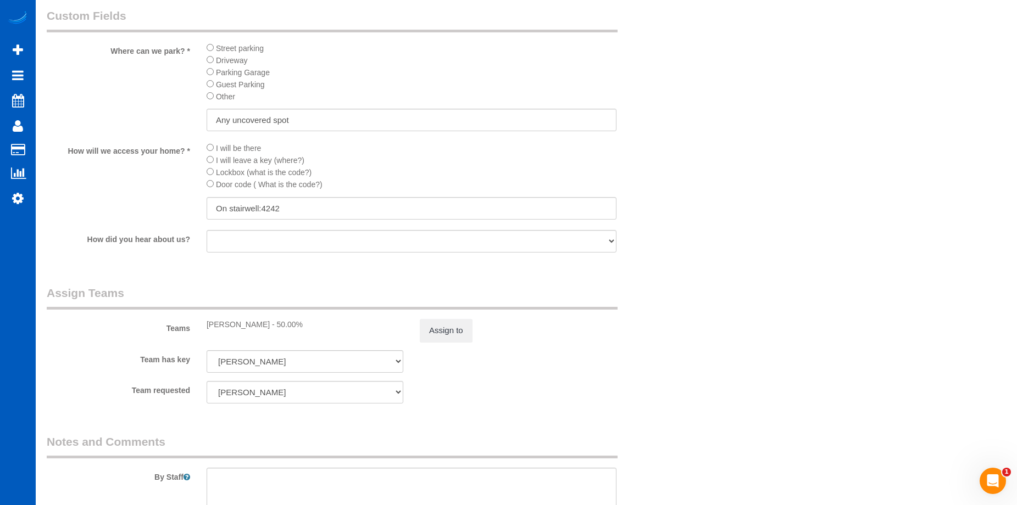
scroll to position [1263, 0]
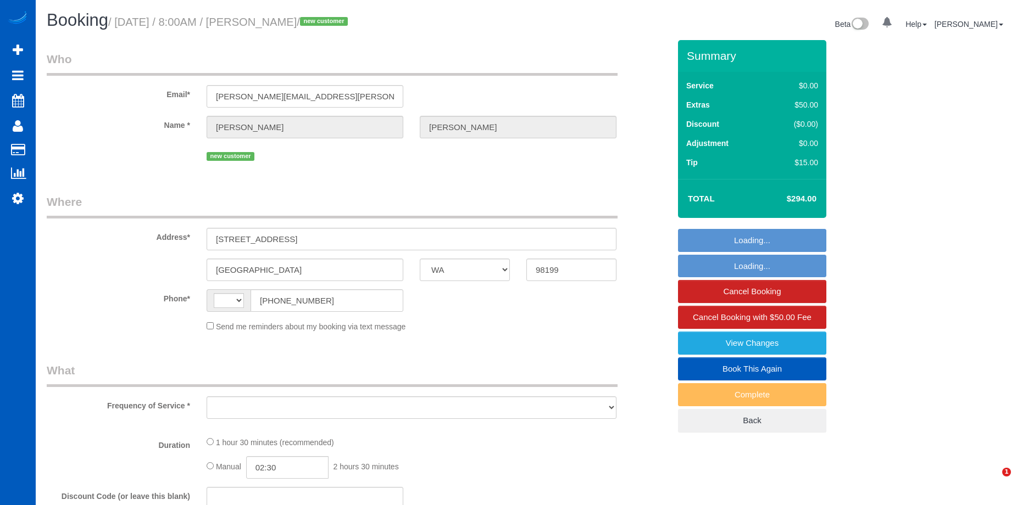
select select "WA"
select select "string:[GEOGRAPHIC_DATA]"
select select "string:fspay-b28e816b-69f3-42a2-9f16-e9383e7ab772"
select select "number:8"
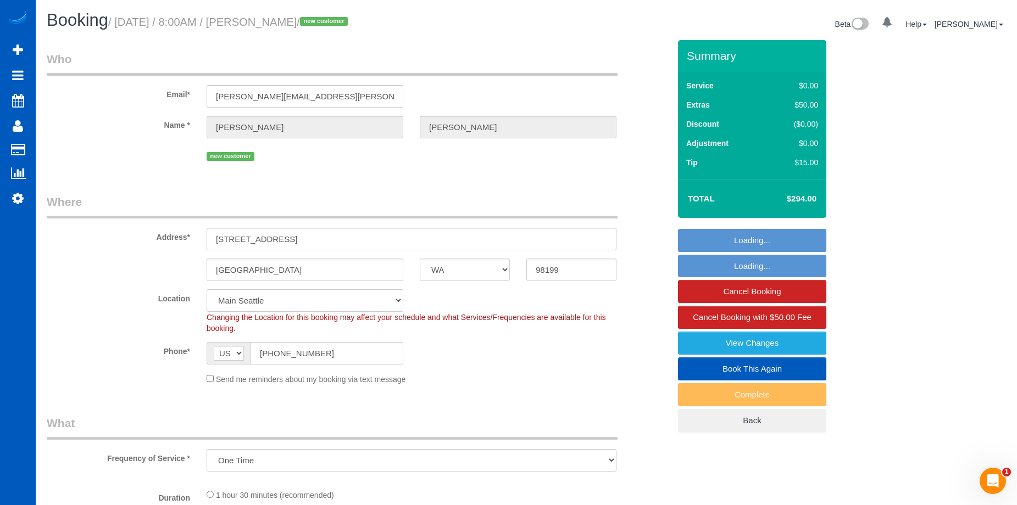
select select "object:926"
select select "199"
select select "spot1"
select select "object:1250"
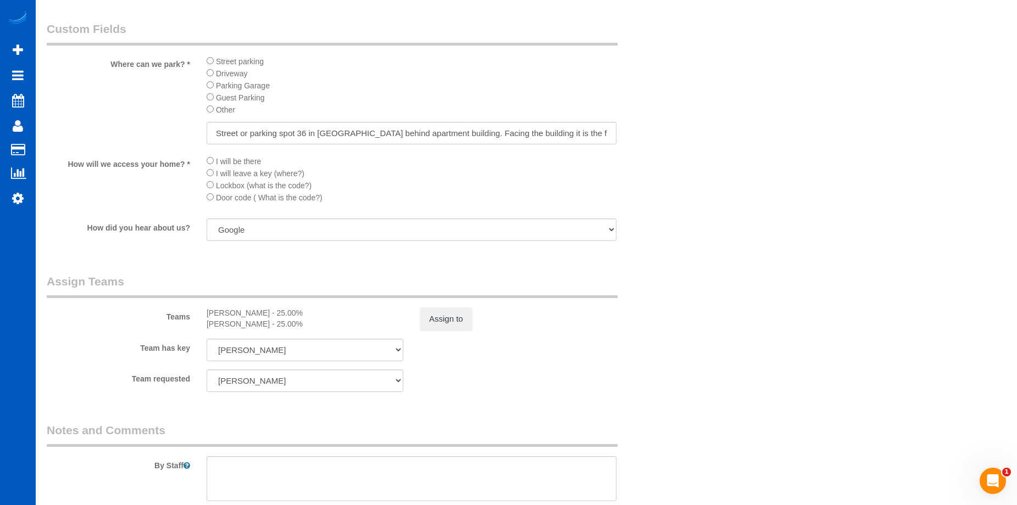
scroll to position [1318, 0]
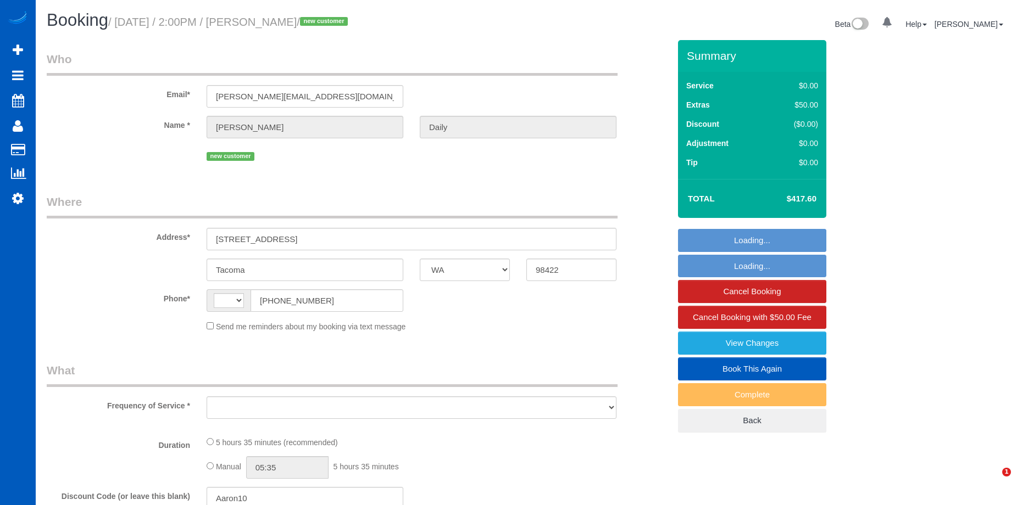
select select "WA"
select select "string:[GEOGRAPHIC_DATA]"
select select "object:822"
select select "199"
select select "1001"
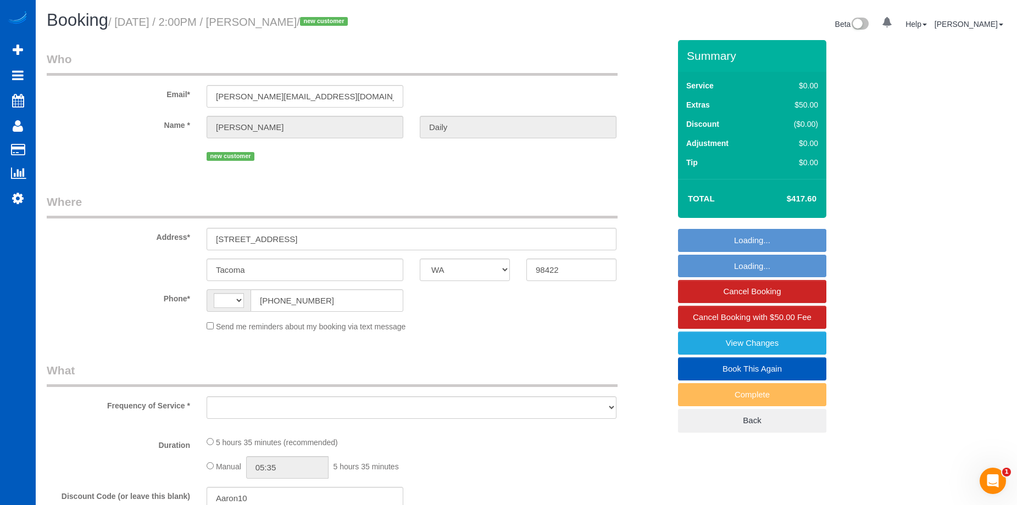
select select "4"
select select "2"
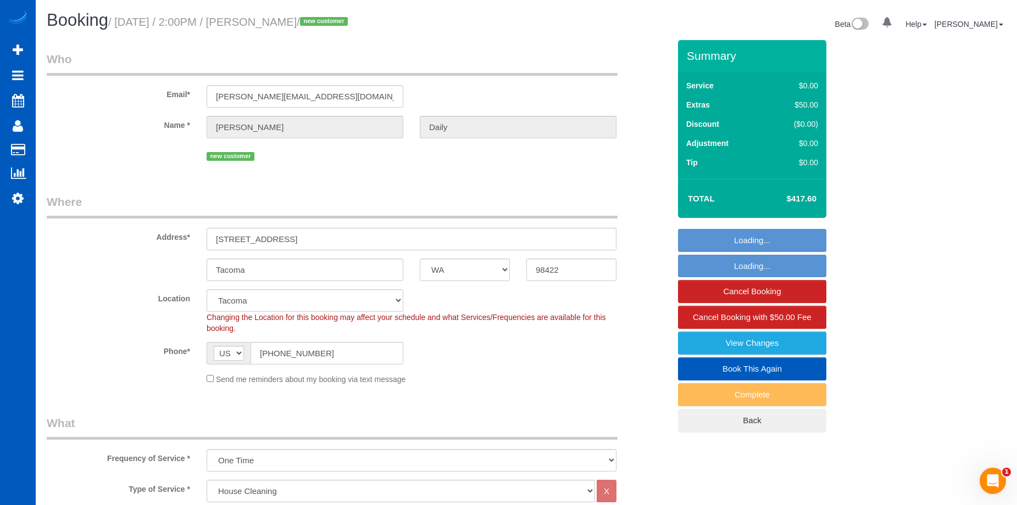
select select "string:fspay-b3290530-11da-4029-b833-e1e8dfd20222"
select select "object:1132"
select select "spot1"
select select "1001"
select select "4"
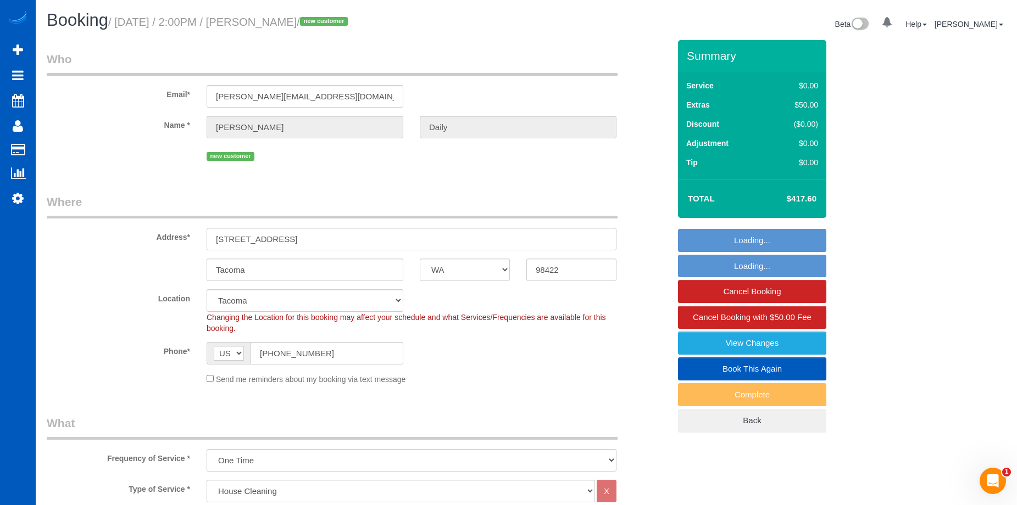
select select "2"
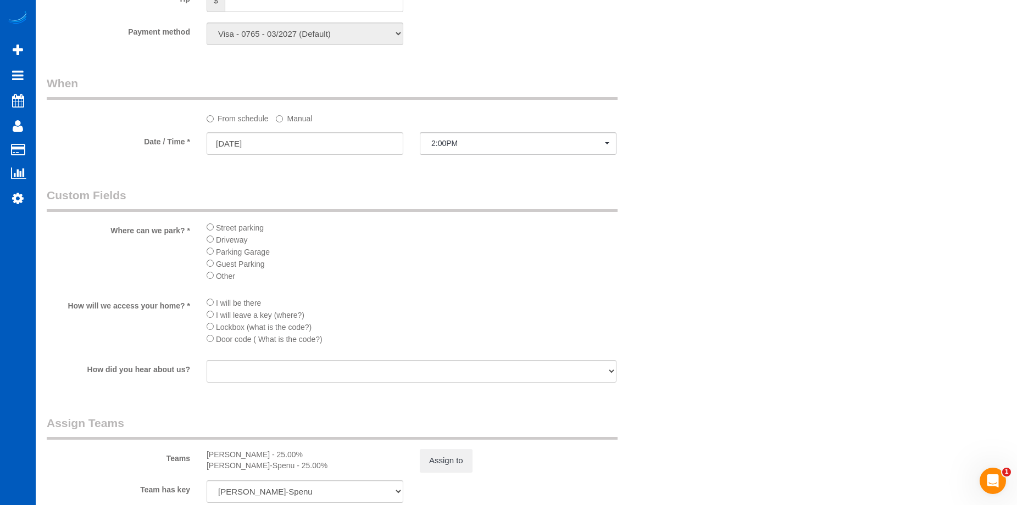
scroll to position [1153, 0]
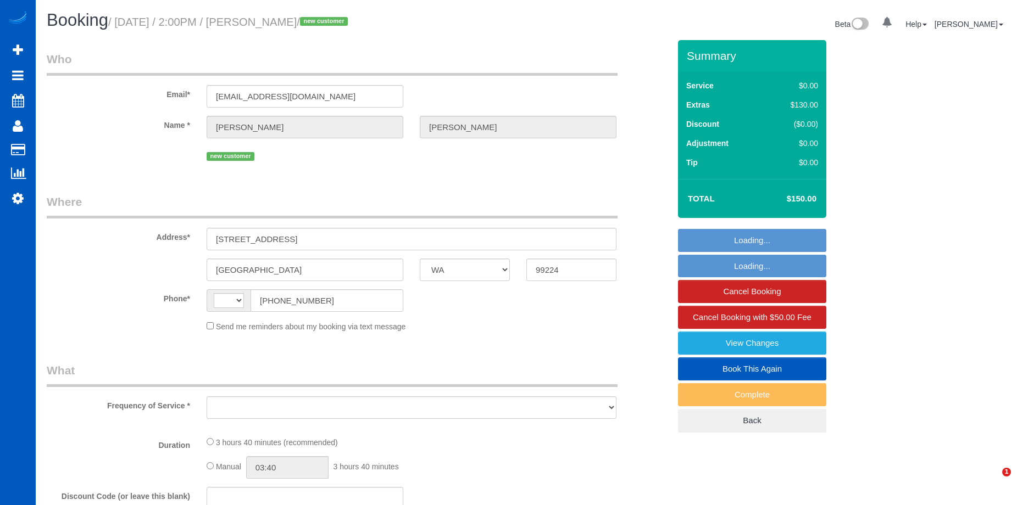
select select "WA"
select select "string:[GEOGRAPHIC_DATA]"
select select "object:818"
select select "199"
select select "2"
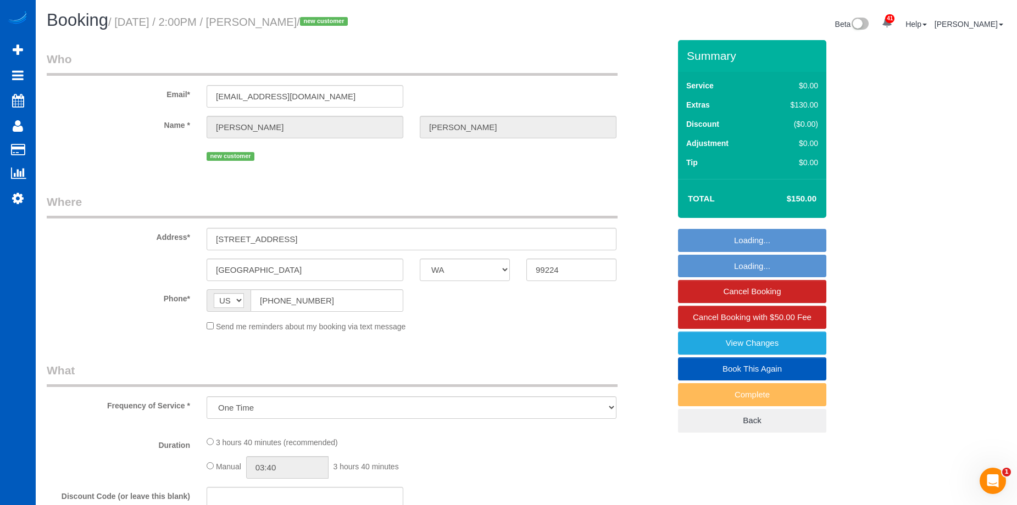
select select "spot1"
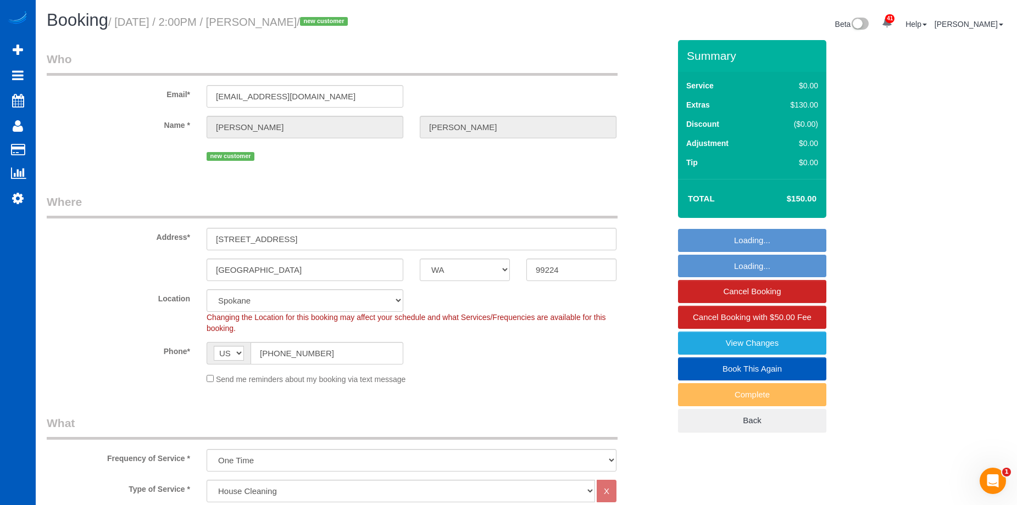
select select "2"
select select "object:1186"
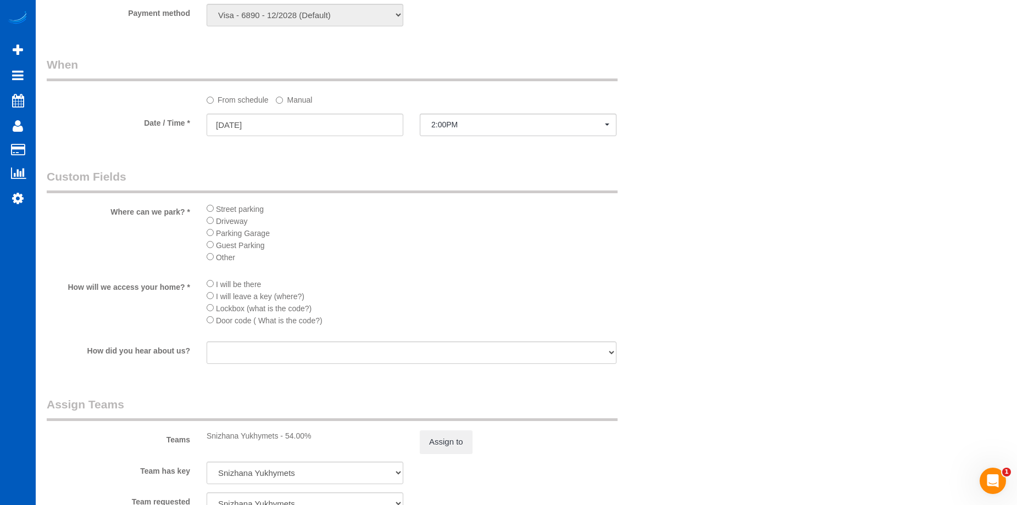
scroll to position [1208, 0]
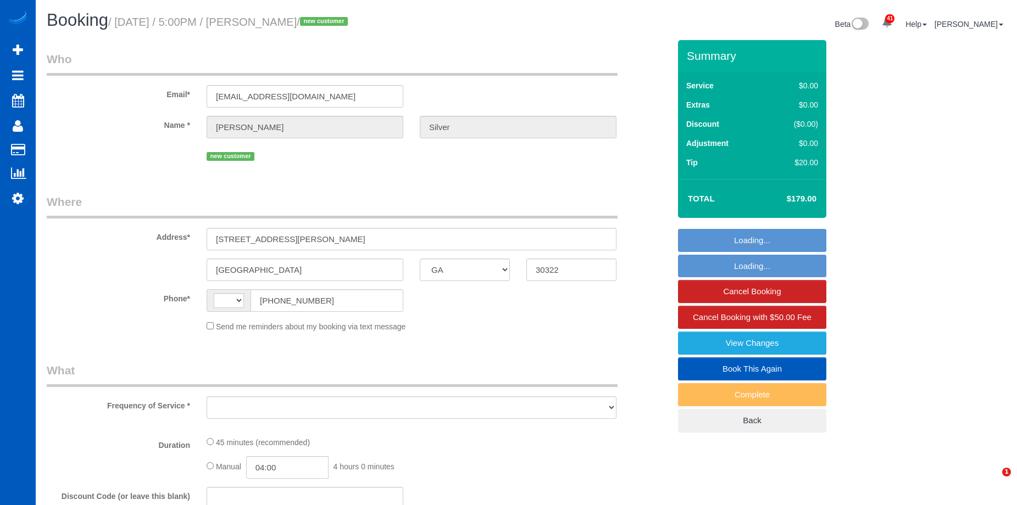
select select "GA"
select select "string:[GEOGRAPHIC_DATA]"
select select "object:1066"
select select "199"
select select "spot1"
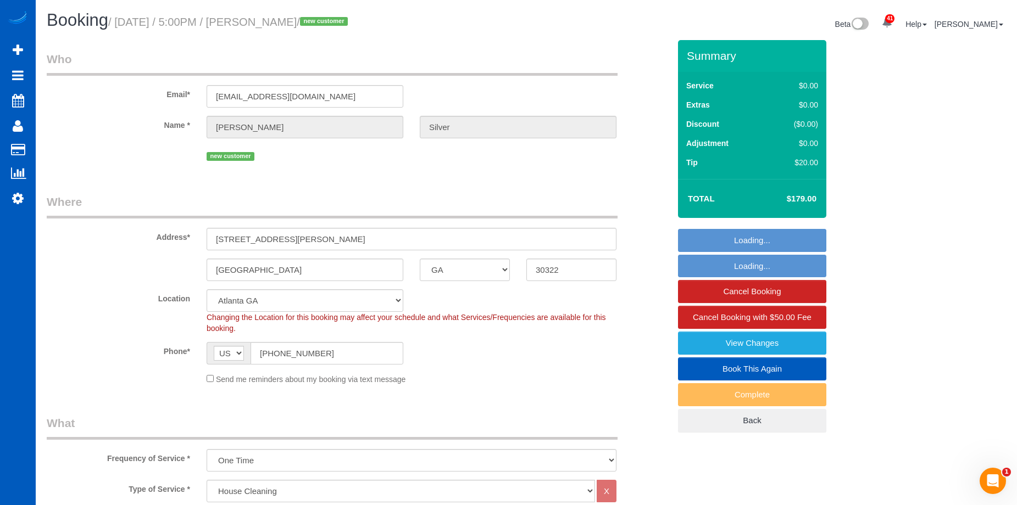
select select "object:1092"
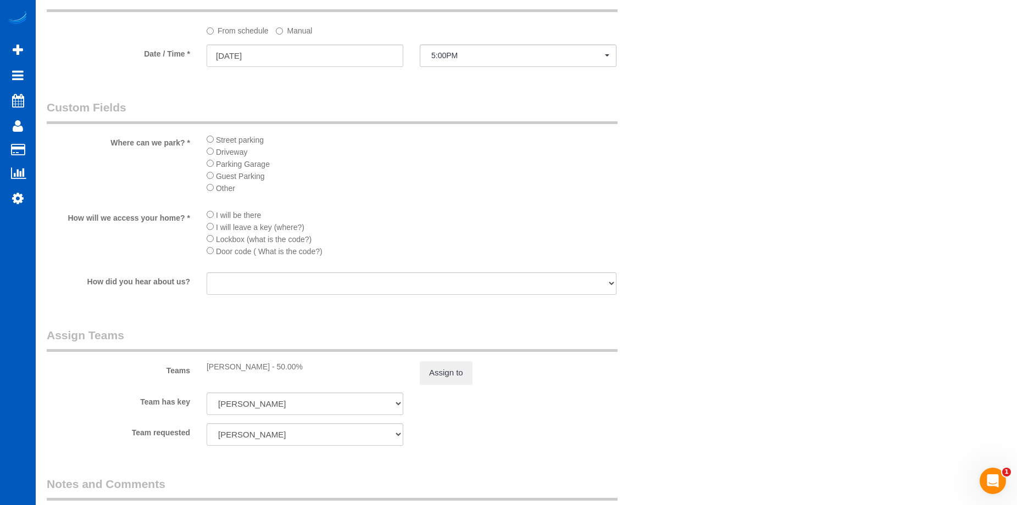
scroll to position [1153, 0]
